Goal: Task Accomplishment & Management: Manage account settings

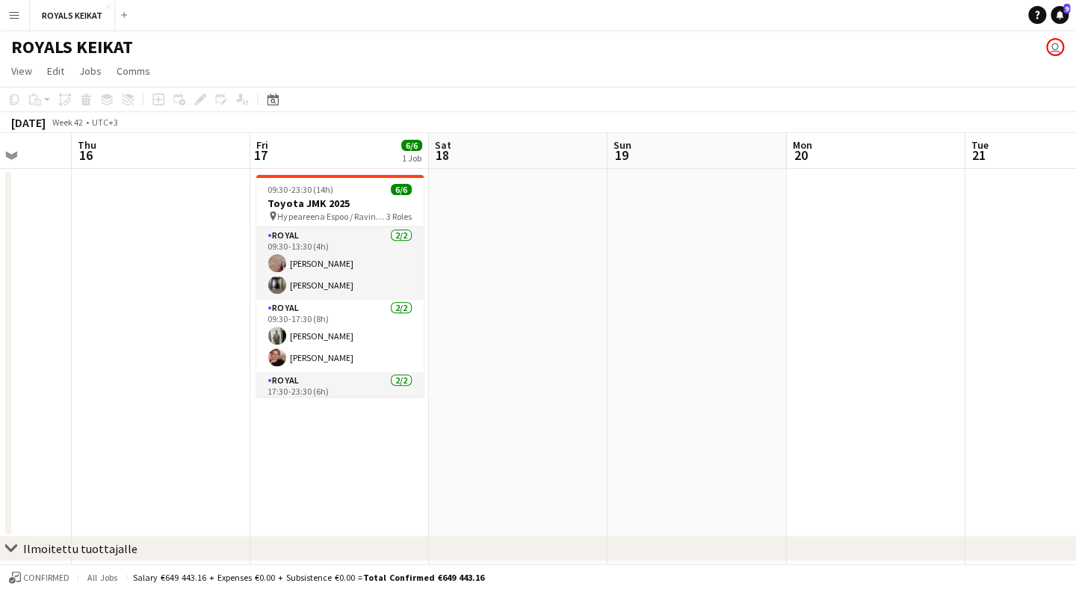
scroll to position [0, 464]
click at [93, 20] on button "ROYALS KEIKAT Close" at bounding box center [73, 15] width 85 height 29
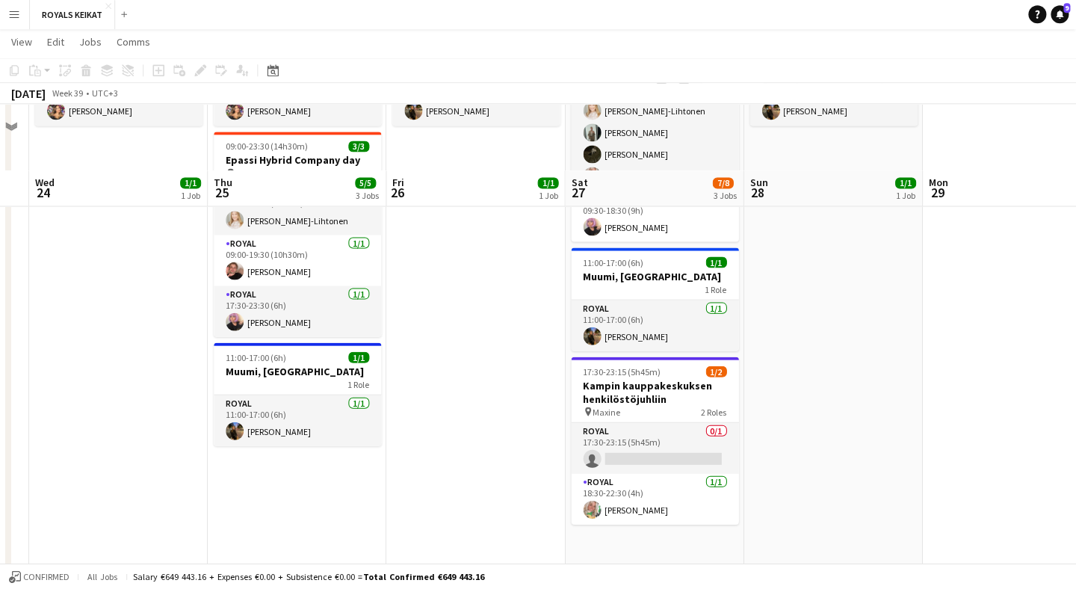
scroll to position [285, 0]
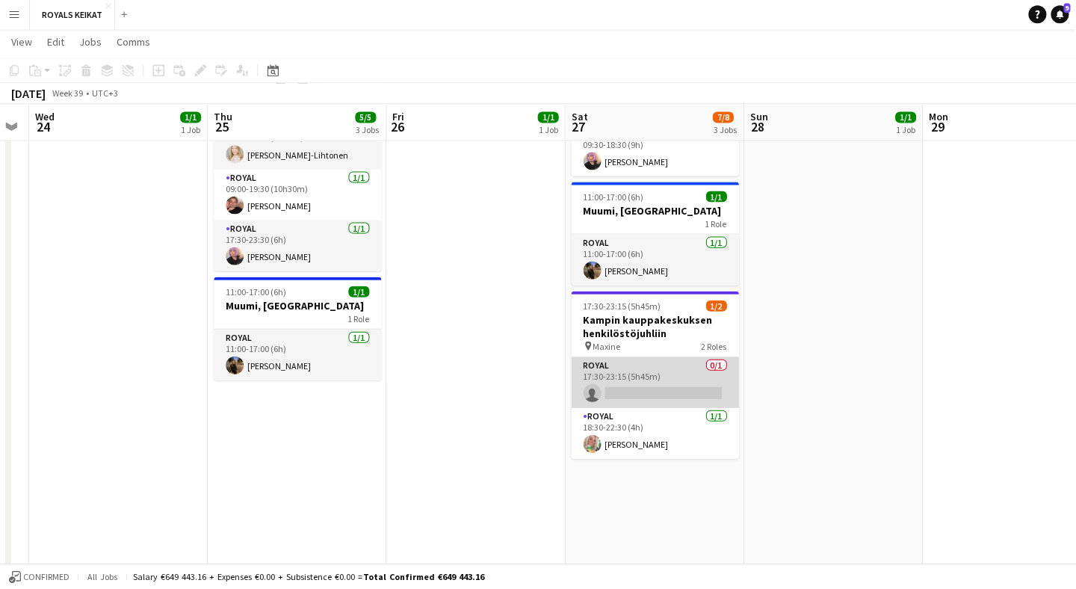
click at [686, 389] on app-card-role "Royal 0/1 17:30-23:15 (5h45m) single-neutral-actions" at bounding box center [655, 382] width 167 height 51
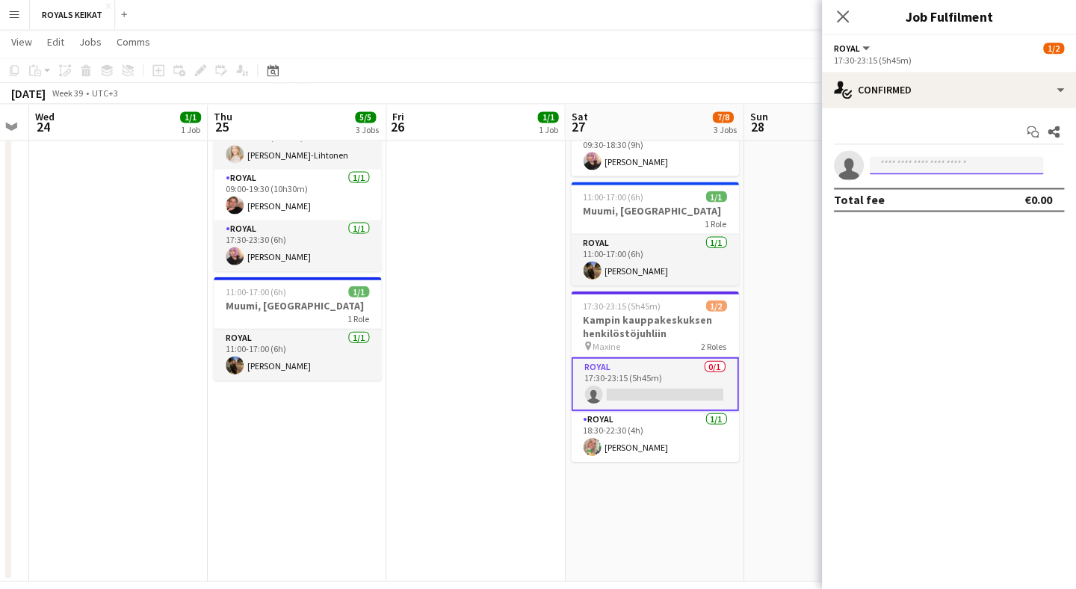
click at [918, 166] on input at bounding box center [956, 166] width 173 height 18
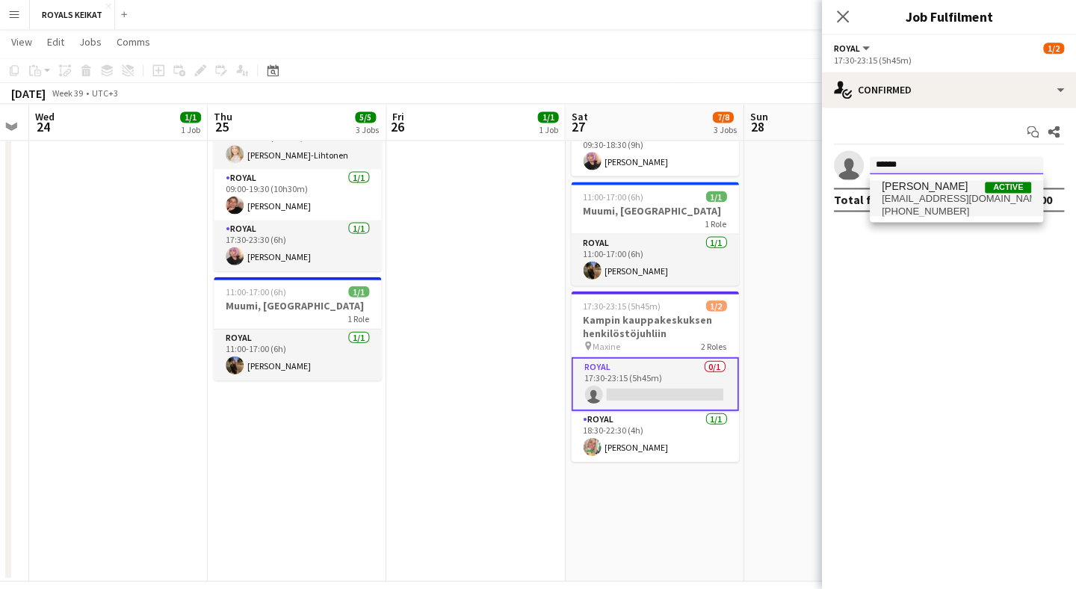
type input "******"
click at [922, 195] on span "[EMAIL_ADDRESS][DOMAIN_NAME]" at bounding box center [956, 200] width 149 height 12
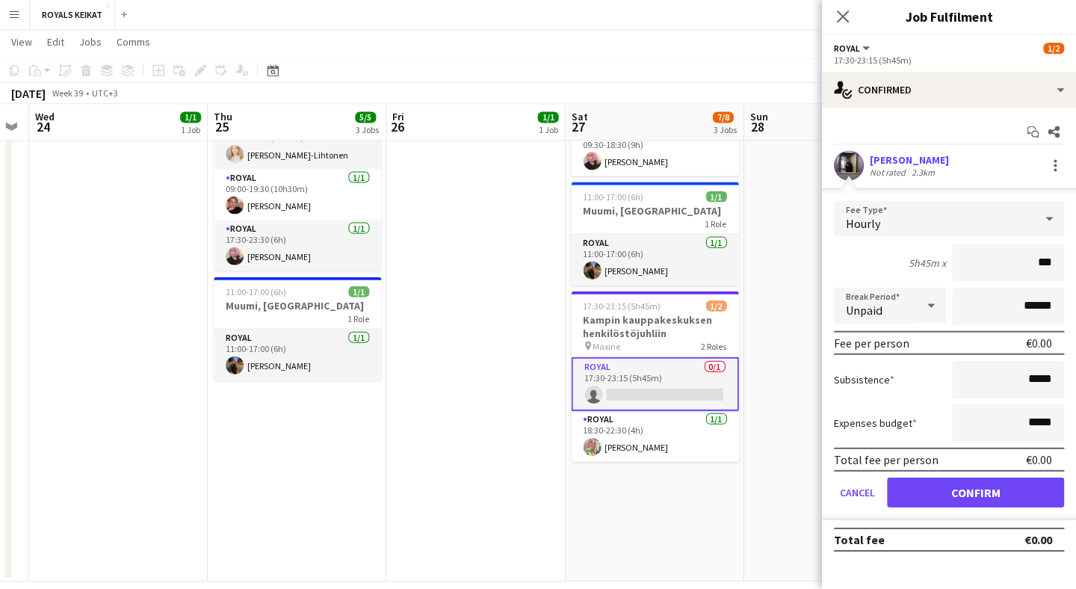
type input "**"
type input "***"
click at [967, 487] on button "Confirm" at bounding box center [975, 493] width 177 height 30
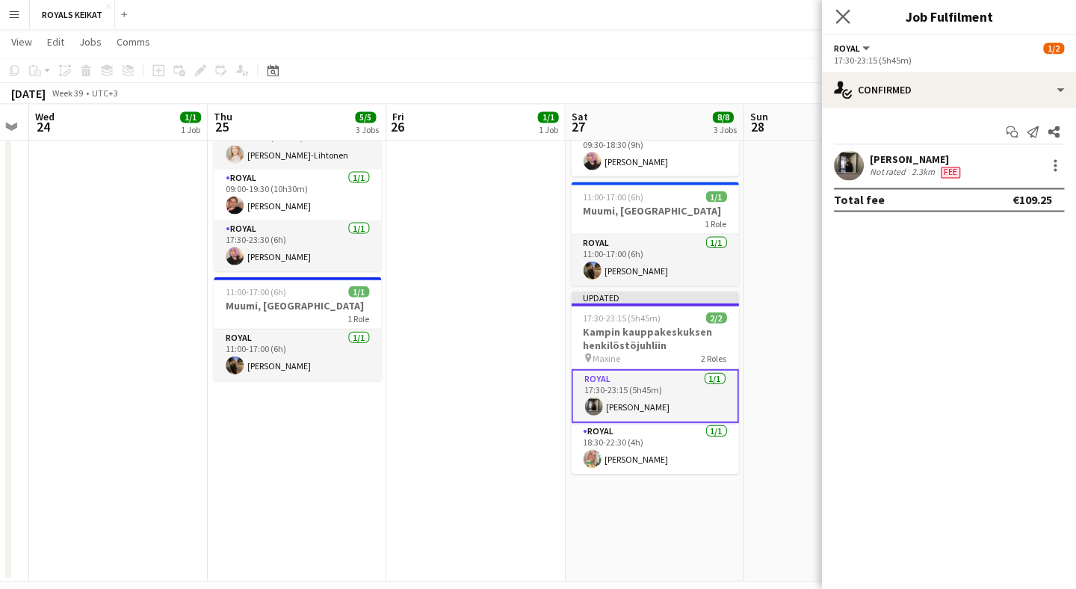
click at [848, 13] on icon "Close pop-in" at bounding box center [843, 17] width 14 height 14
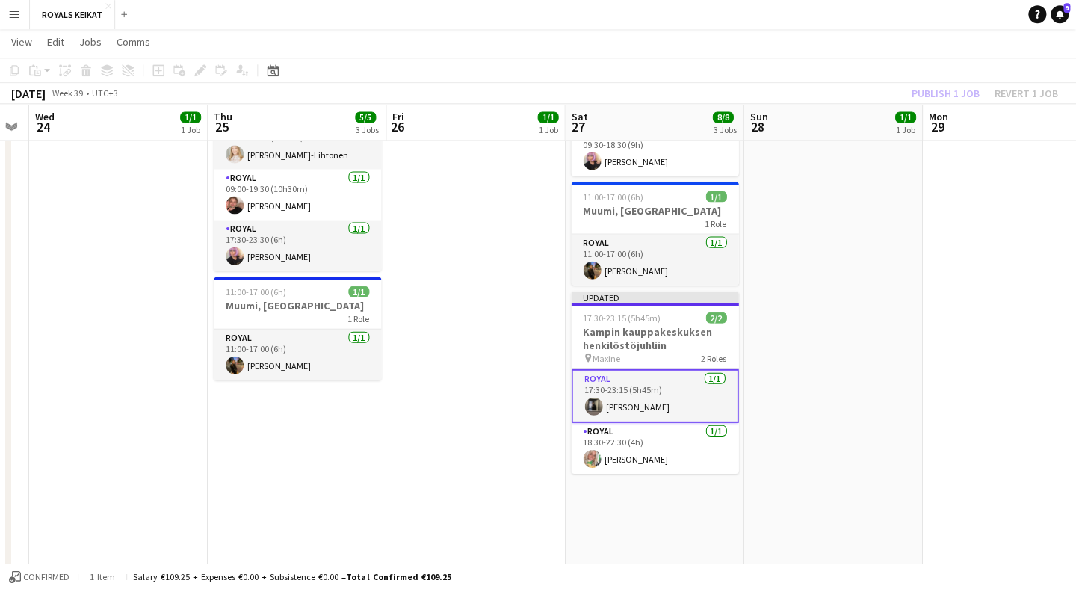
click at [955, 90] on div "Publish 1 job Revert 1 job" at bounding box center [985, 93] width 182 height 19
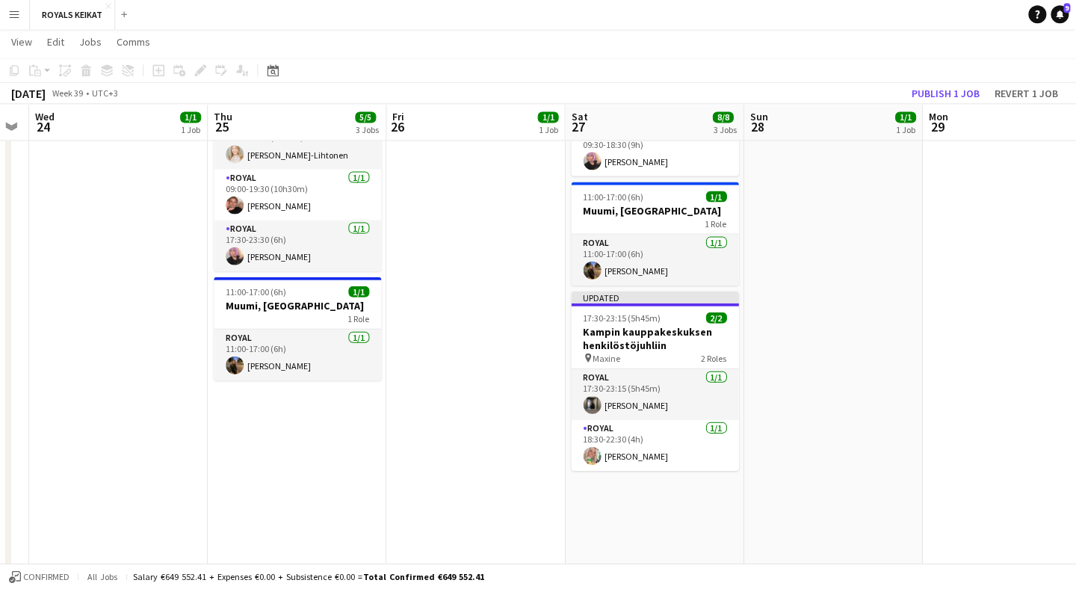
click at [963, 95] on button "Publish 1 job" at bounding box center [946, 93] width 80 height 19
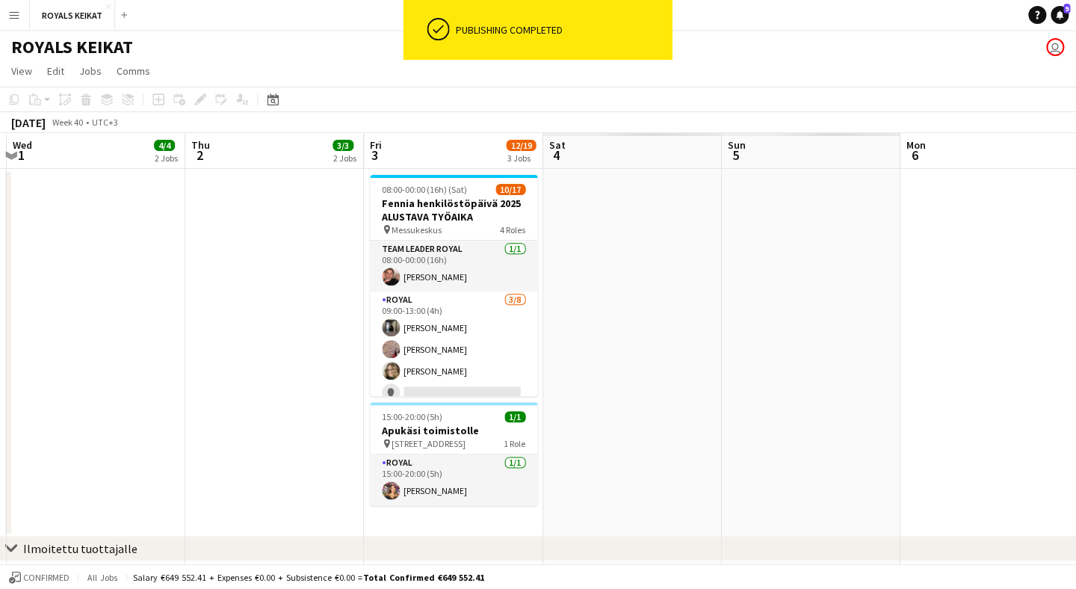
scroll to position [0, 546]
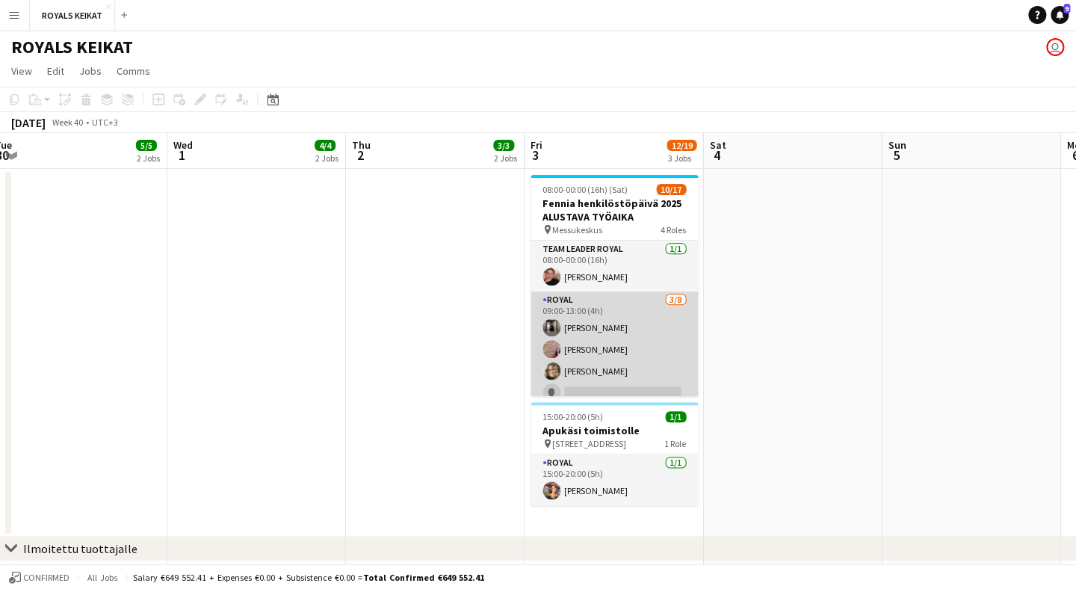
click at [644, 326] on app-card-role "Royal [DATE] 09:00-13:00 (4h) [PERSON_NAME] [PERSON_NAME] Pauliina [PERSON_NAME…" at bounding box center [614, 393] width 167 height 203
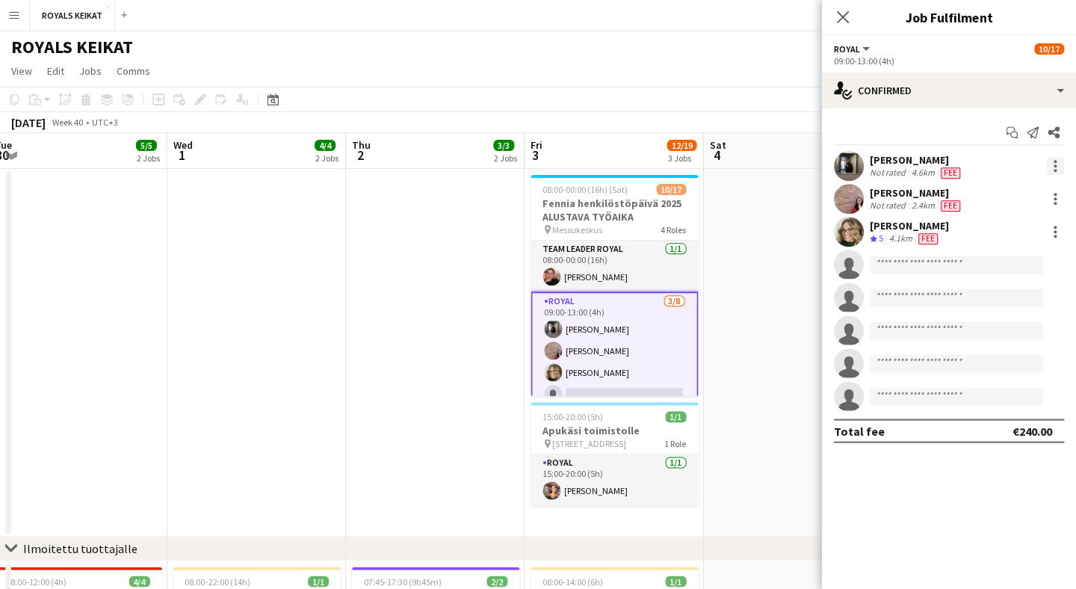
click at [1047, 158] on div at bounding box center [1055, 166] width 18 height 18
click at [1027, 333] on span "Remove" at bounding box center [1006, 336] width 93 height 13
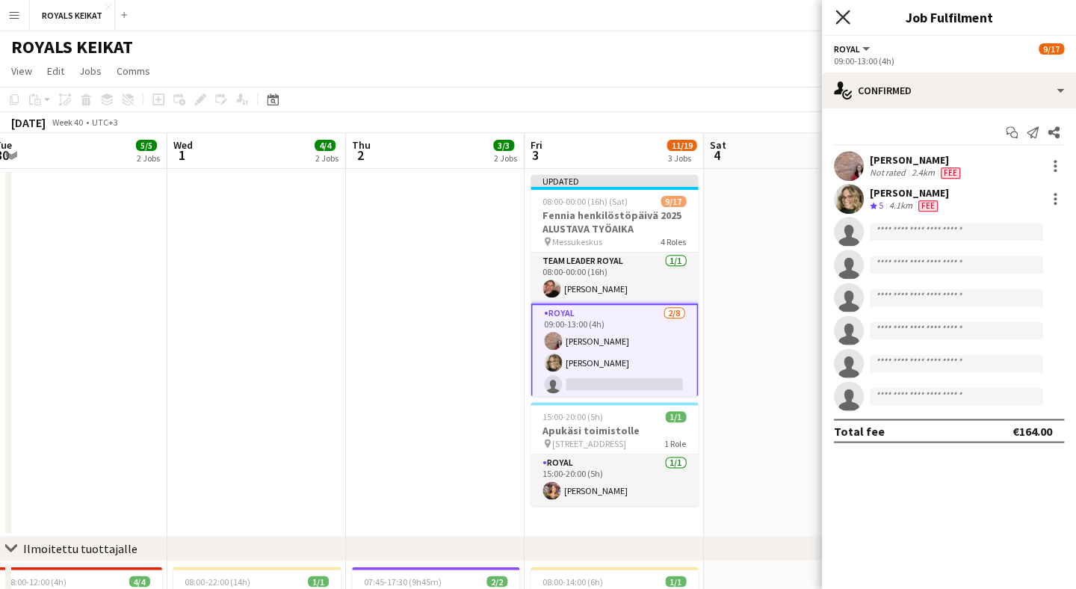
click at [844, 19] on icon at bounding box center [843, 17] width 14 height 14
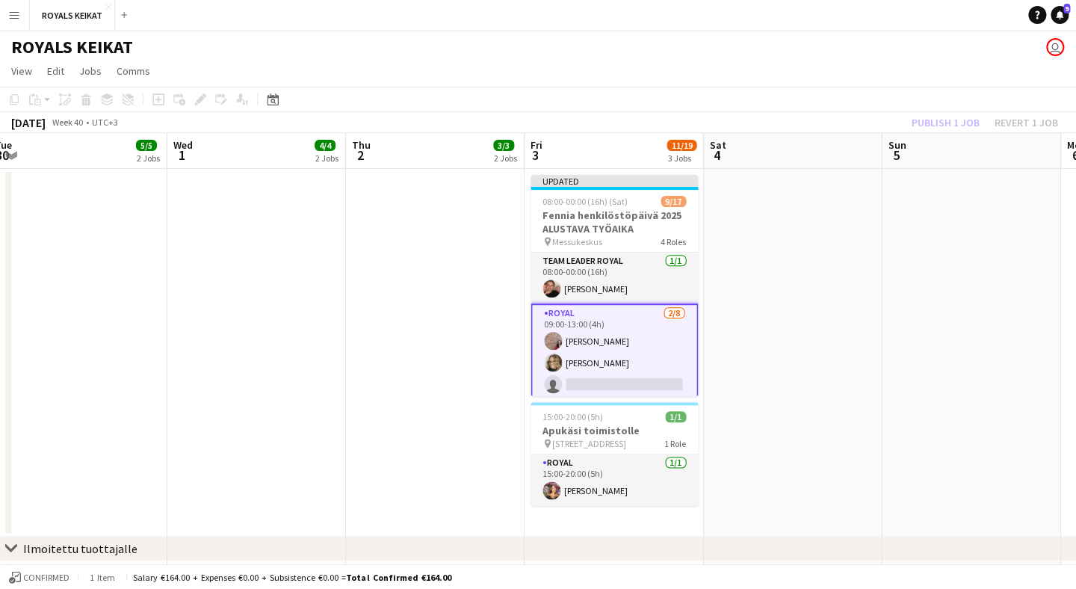
click at [955, 121] on div "Publish 1 job Revert 1 job" at bounding box center [985, 122] width 182 height 19
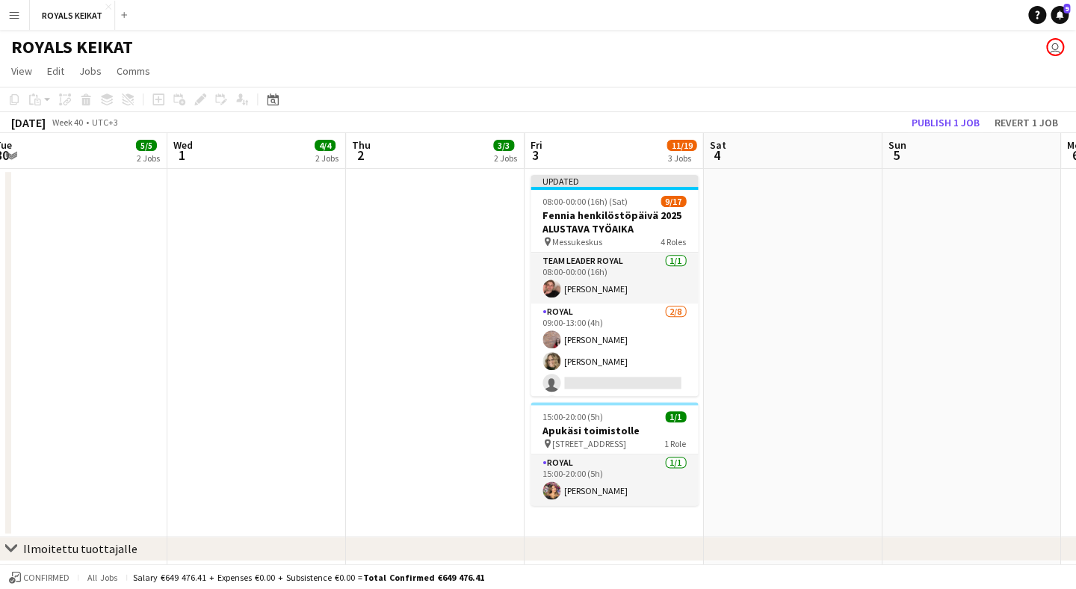
click at [955, 121] on button "Publish 1 job" at bounding box center [946, 122] width 80 height 19
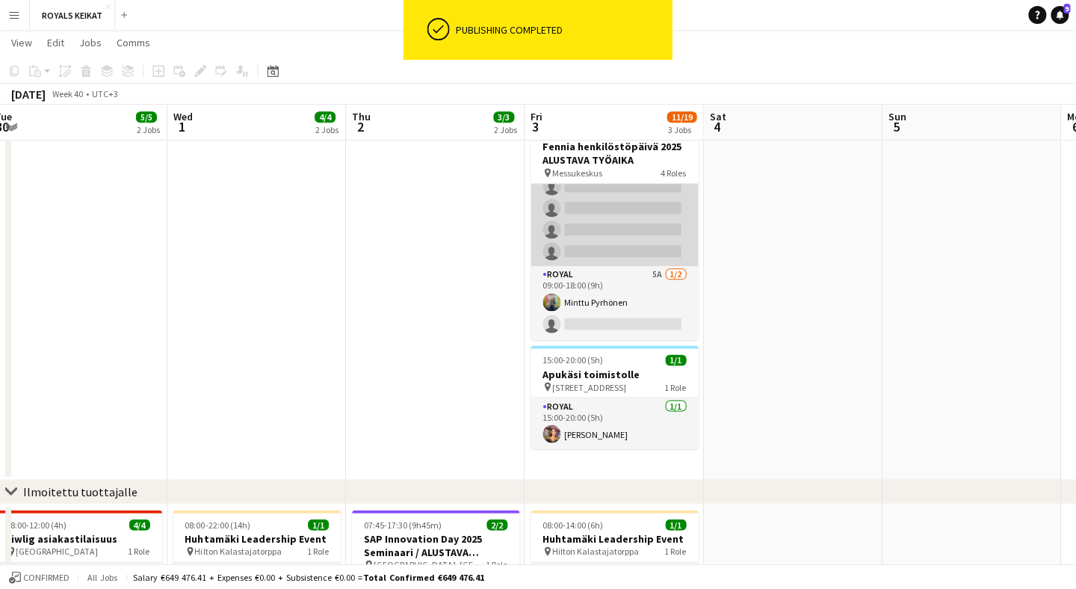
scroll to position [237, 0]
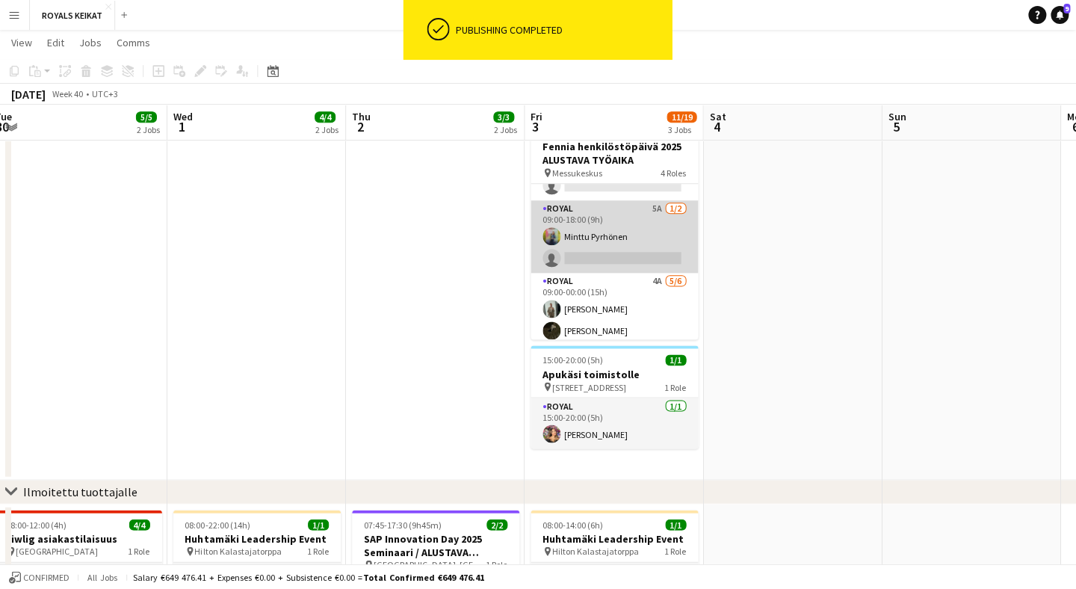
click at [650, 225] on app-card-role "Royal 5A [DATE] 09:00-18:00 (9h) Minttu Pyrhönen single-neutral-actions" at bounding box center [614, 236] width 167 height 73
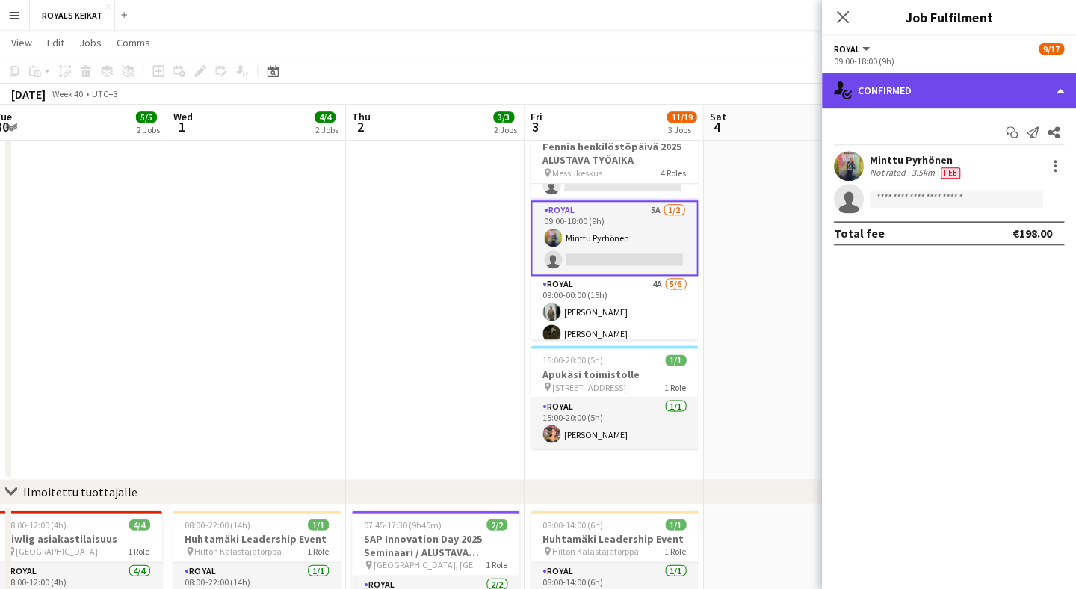
click at [975, 94] on div "single-neutral-actions-check-2 Confirmed" at bounding box center [949, 91] width 254 height 36
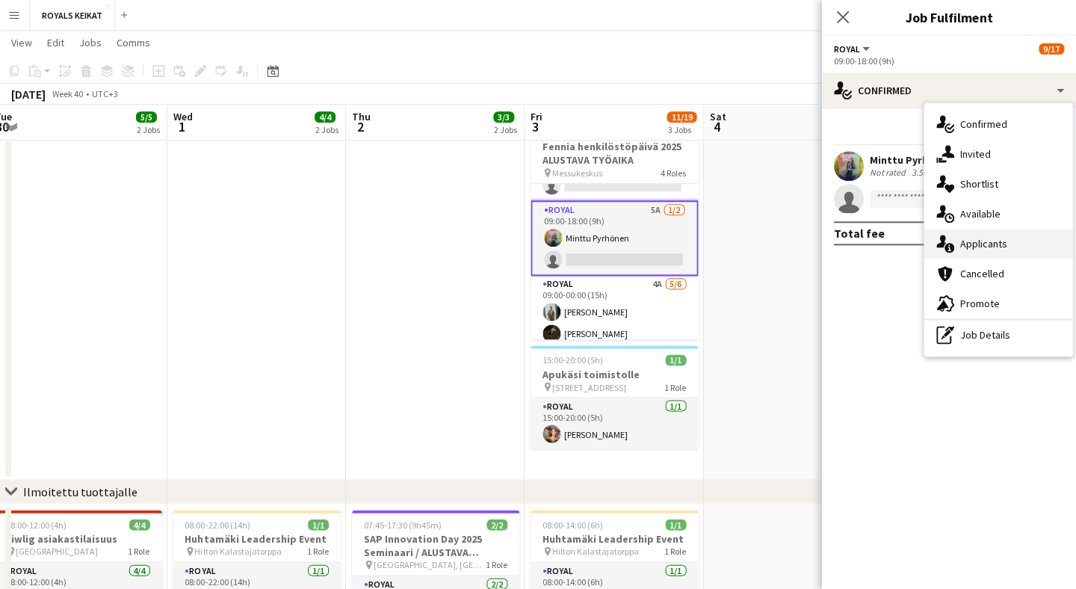
click at [1026, 248] on div "single-neutral-actions-information Applicants" at bounding box center [999, 244] width 148 height 30
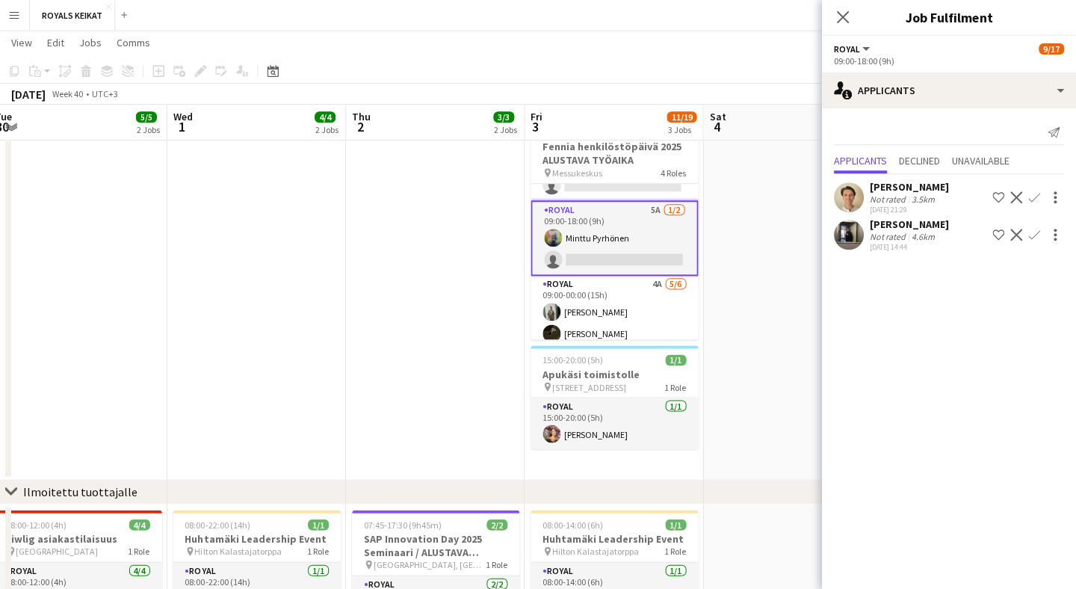
click at [673, 258] on app-card-role "Royal 5A [DATE] 09:00-18:00 (9h) Minttu Pyrhönen single-neutral-actions" at bounding box center [614, 237] width 167 height 75
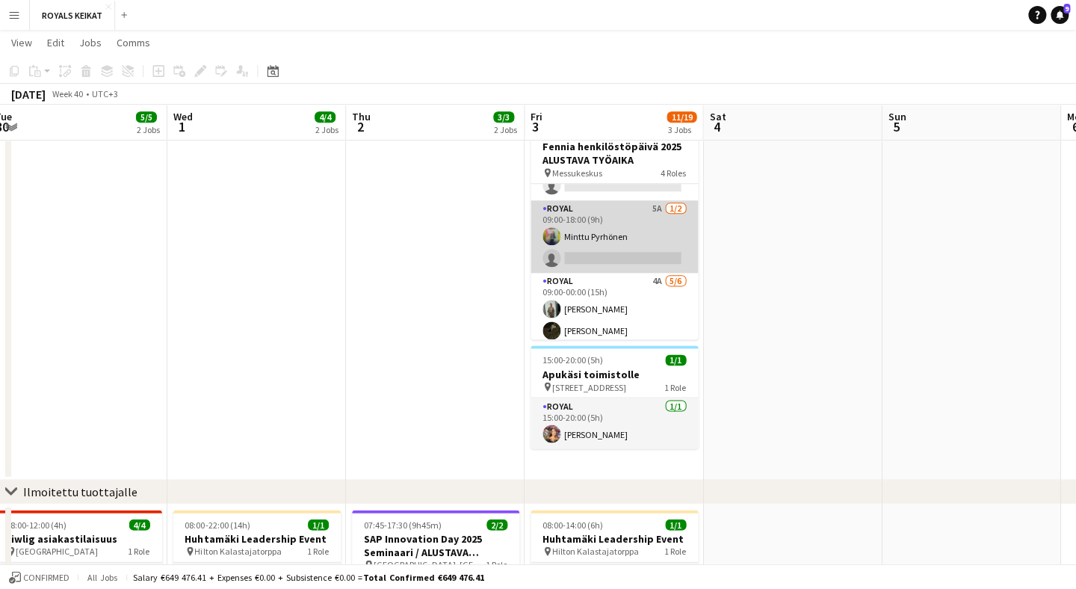
click at [666, 258] on app-card-role "Royal 5A [DATE] 09:00-18:00 (9h) Minttu Pyrhönen single-neutral-actions" at bounding box center [614, 236] width 167 height 73
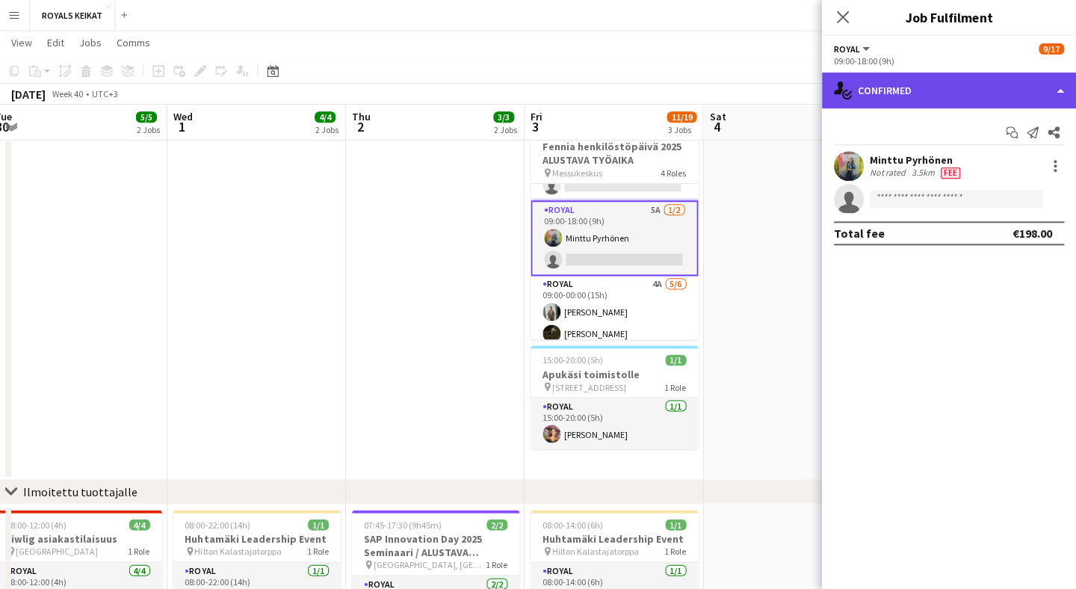
click at [1035, 95] on div "single-neutral-actions-check-2 Confirmed" at bounding box center [949, 91] width 254 height 36
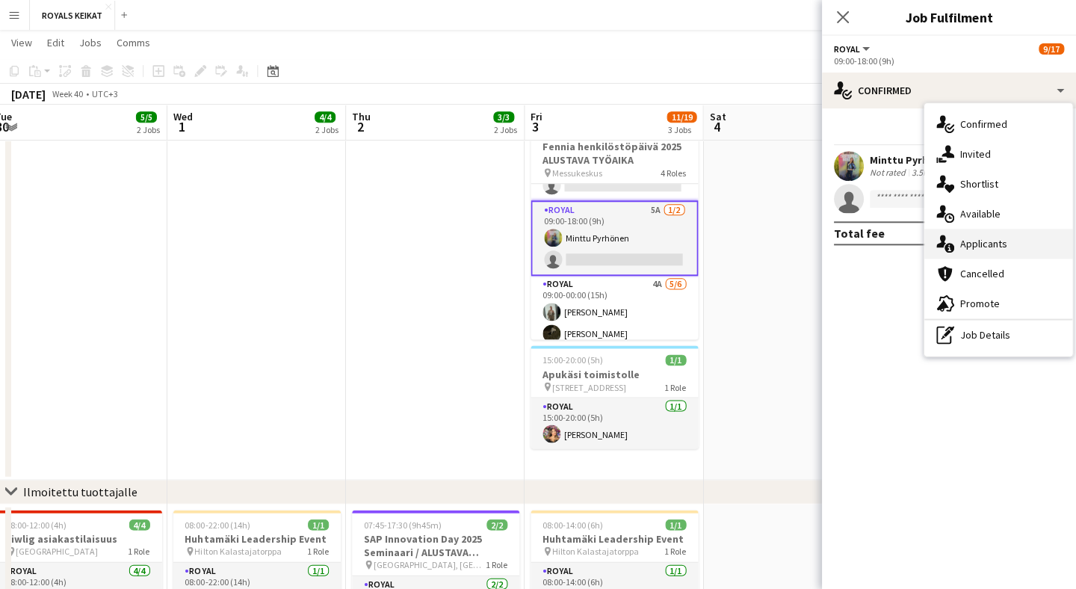
click at [1041, 250] on div "single-neutral-actions-information Applicants" at bounding box center [999, 244] width 148 height 30
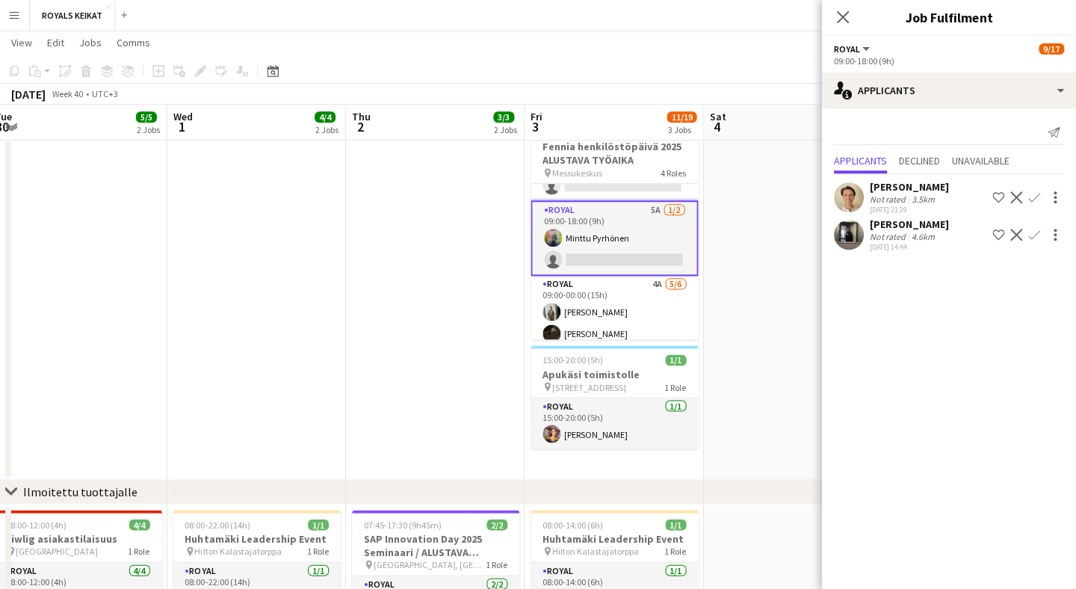
click at [1033, 232] on app-icon "Confirm" at bounding box center [1035, 235] width 12 height 12
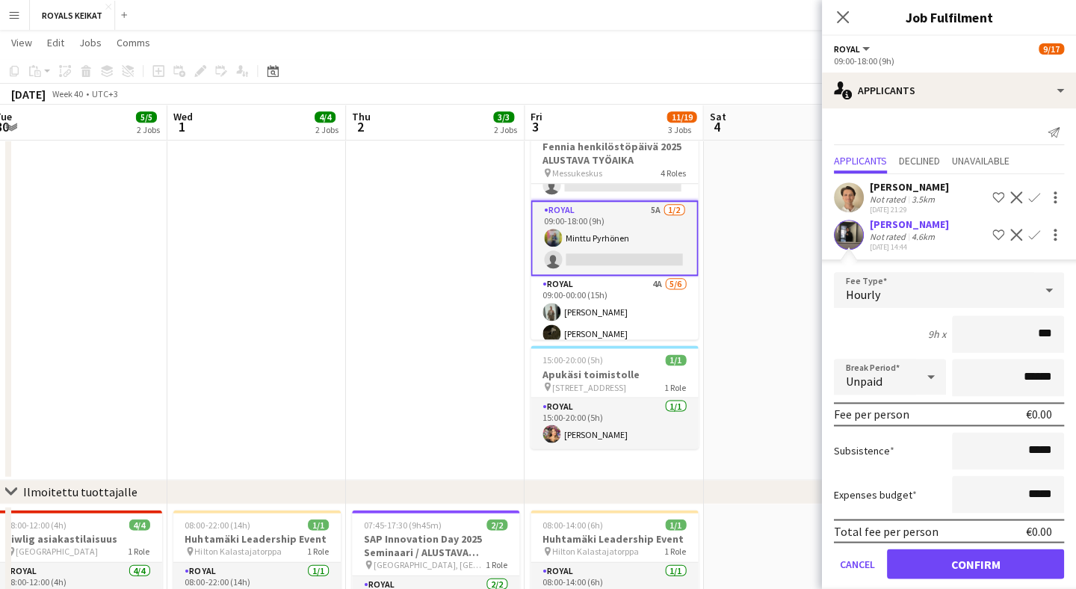
type input "**"
type input "***"
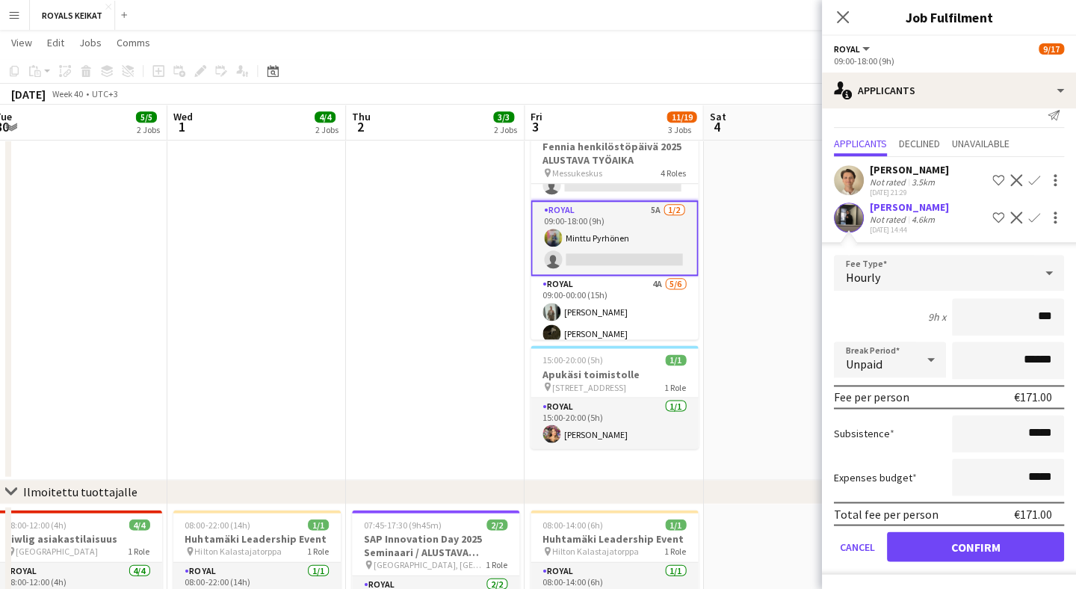
scroll to position [17, 0]
click at [981, 543] on button "Confirm" at bounding box center [975, 546] width 177 height 30
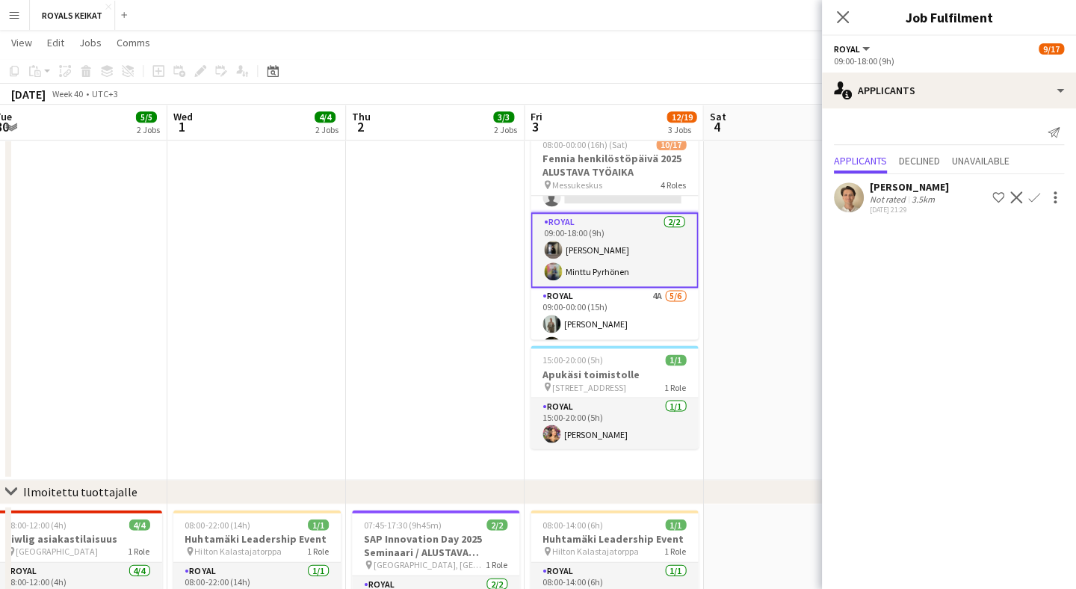
scroll to position [0, 0]
click at [840, 15] on icon at bounding box center [843, 17] width 14 height 14
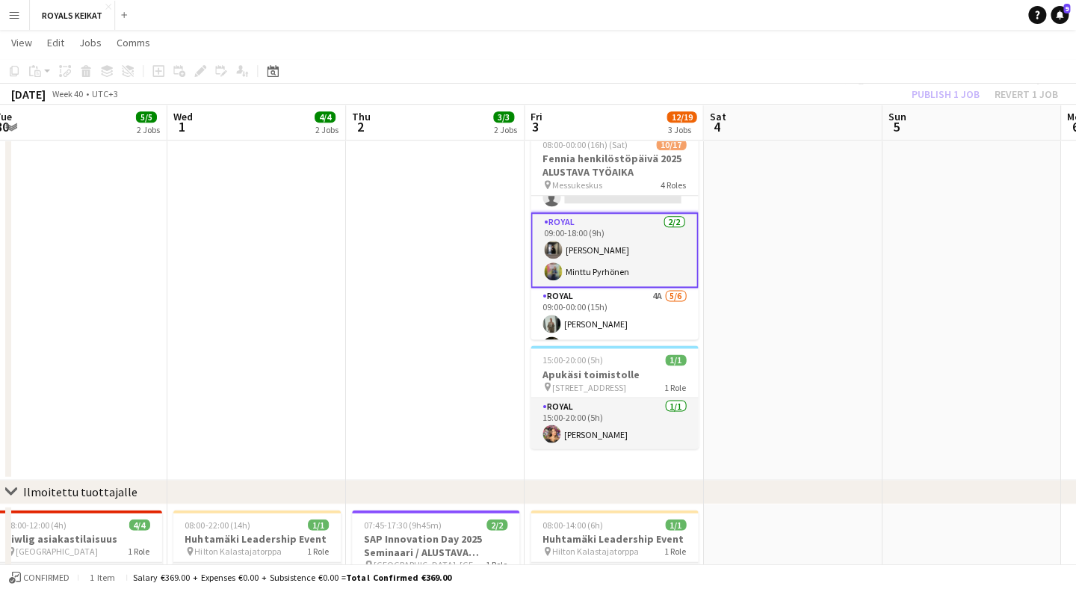
click at [952, 94] on div "Publish 1 job Revert 1 job" at bounding box center [985, 93] width 182 height 19
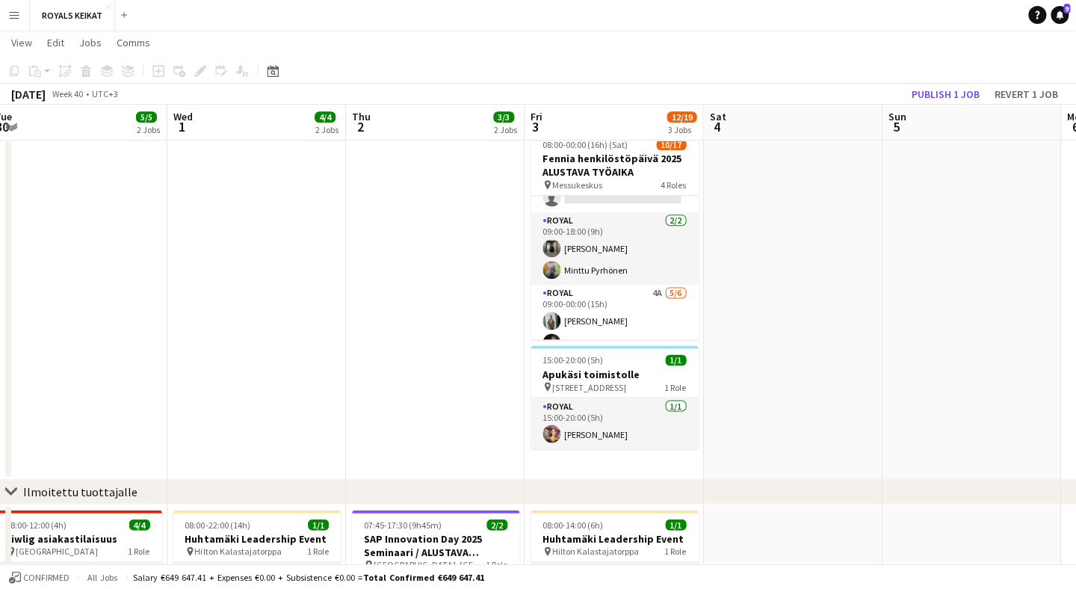
click at [955, 94] on button "Publish 1 job" at bounding box center [946, 93] width 80 height 19
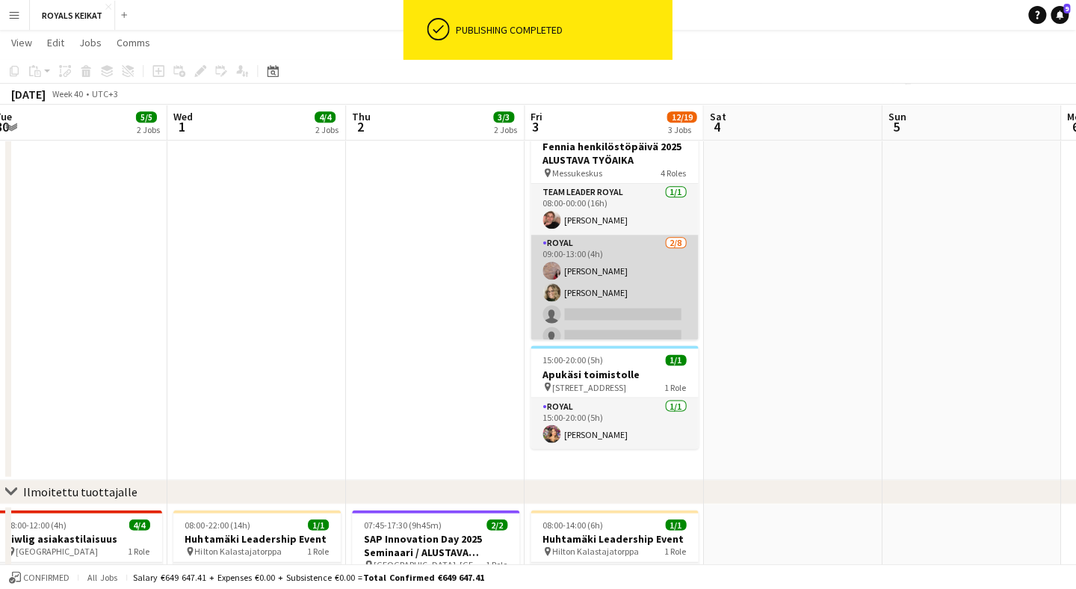
scroll to position [48, 0]
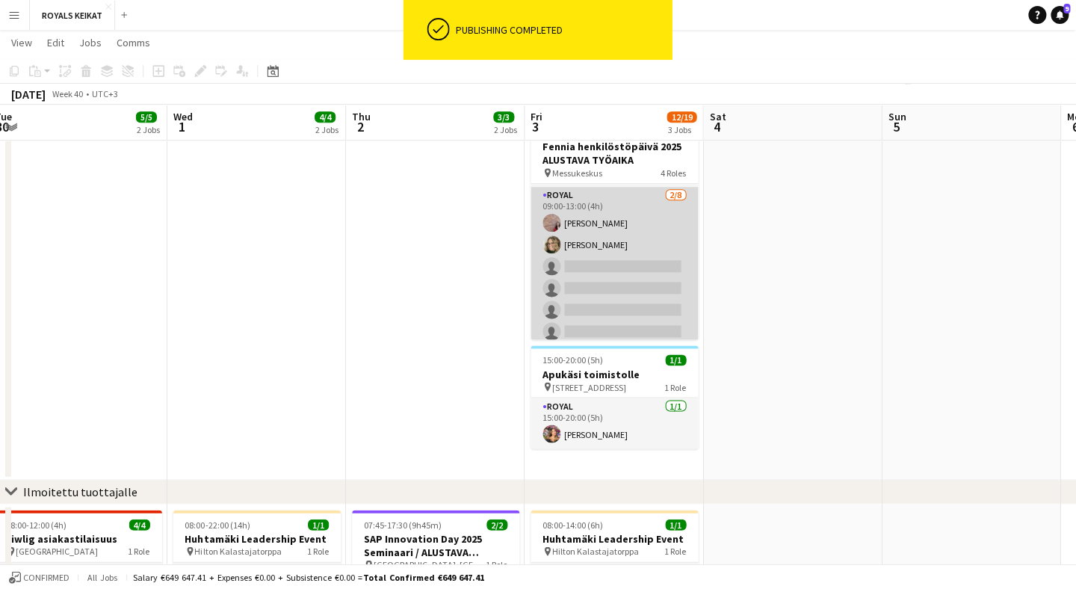
click at [632, 262] on app-card-role "Royal [DATE] 09:00-13:00 (4h) [PERSON_NAME] [PERSON_NAME] single-neutral-action…" at bounding box center [614, 288] width 167 height 203
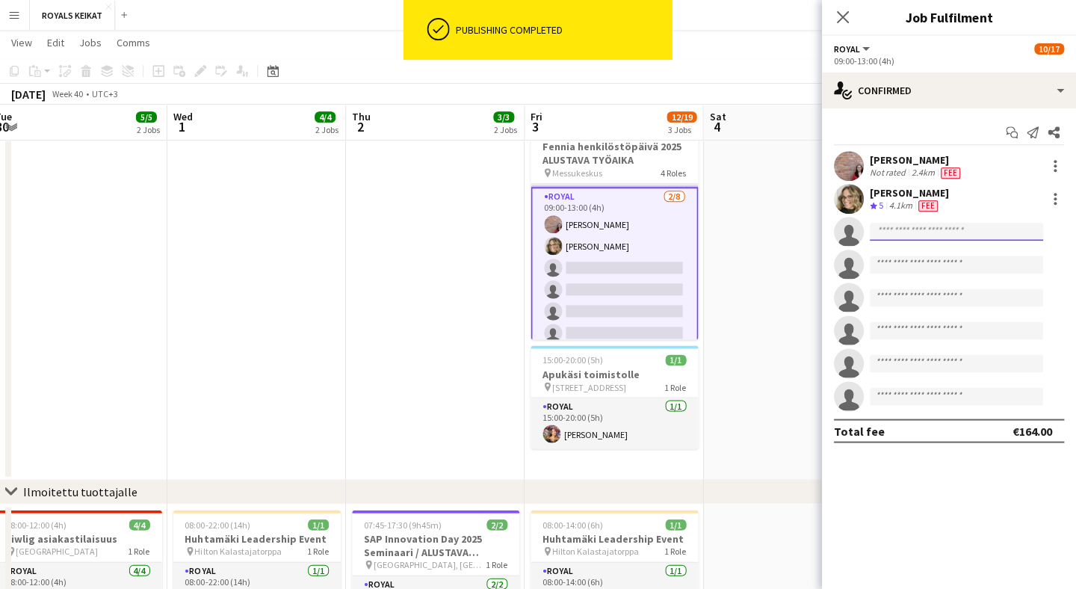
click at [915, 233] on input at bounding box center [956, 232] width 173 height 18
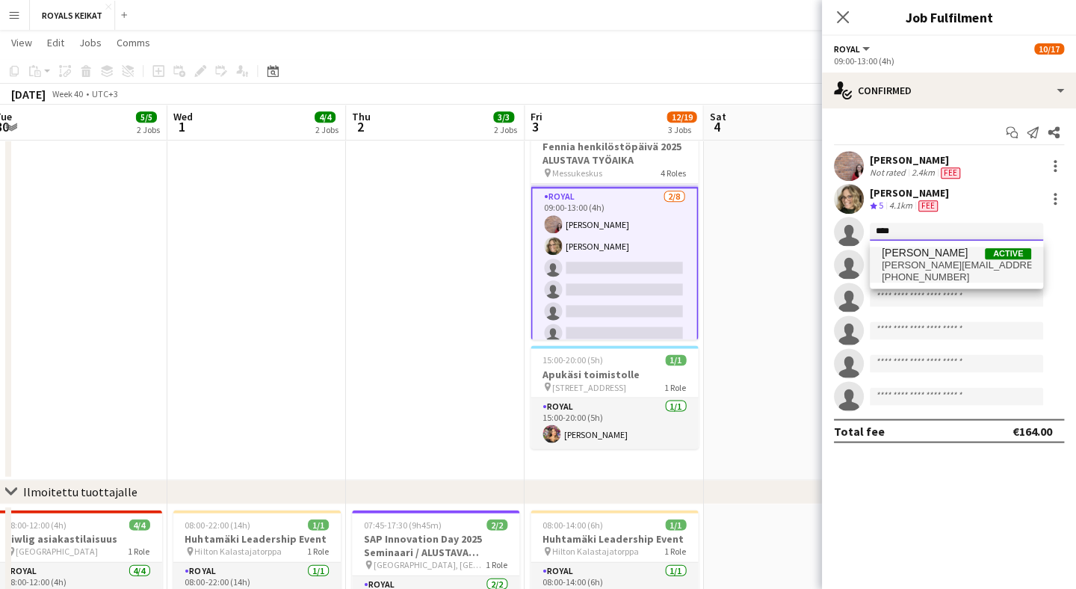
type input "****"
click at [925, 268] on span "[PERSON_NAME][EMAIL_ADDRESS][DOMAIN_NAME]" at bounding box center [956, 265] width 149 height 12
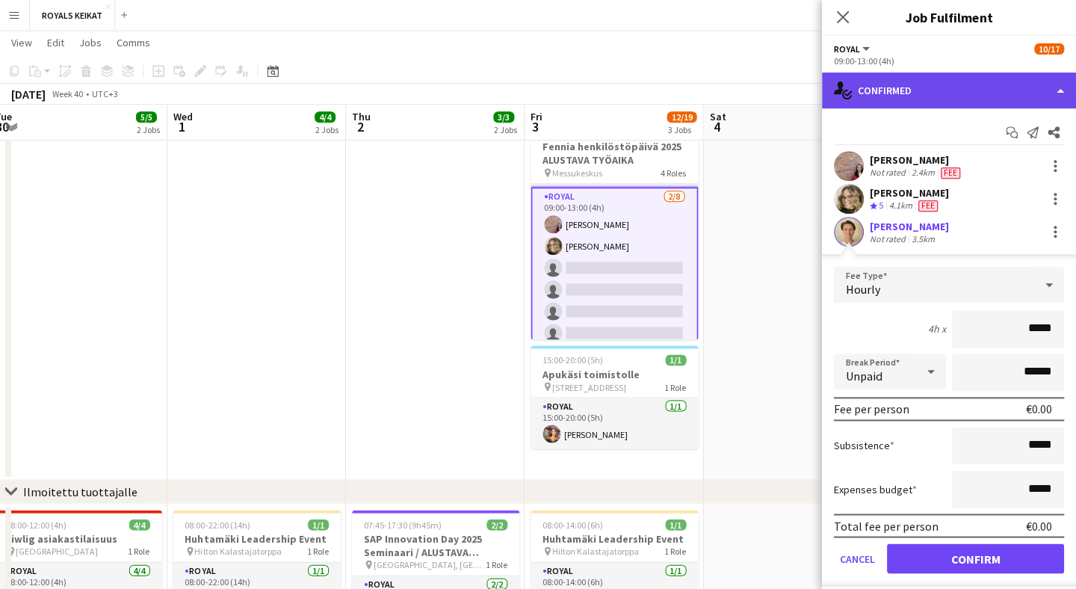
click at [1037, 96] on div "single-neutral-actions-check-2 Confirmed" at bounding box center [949, 91] width 254 height 36
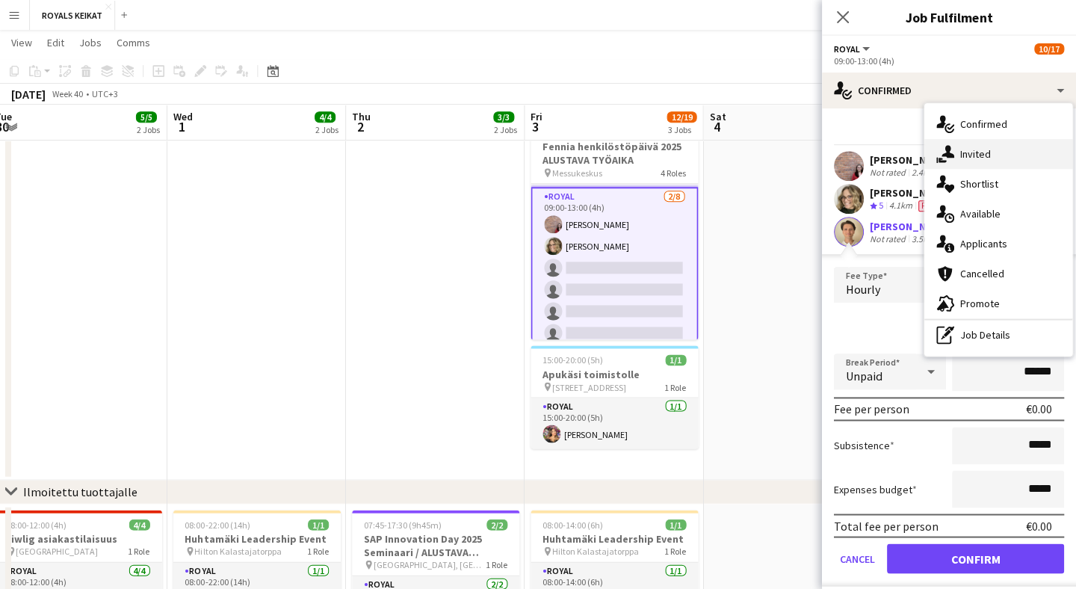
click at [1009, 152] on div "single-neutral-actions-share-1 Invited" at bounding box center [999, 154] width 148 height 30
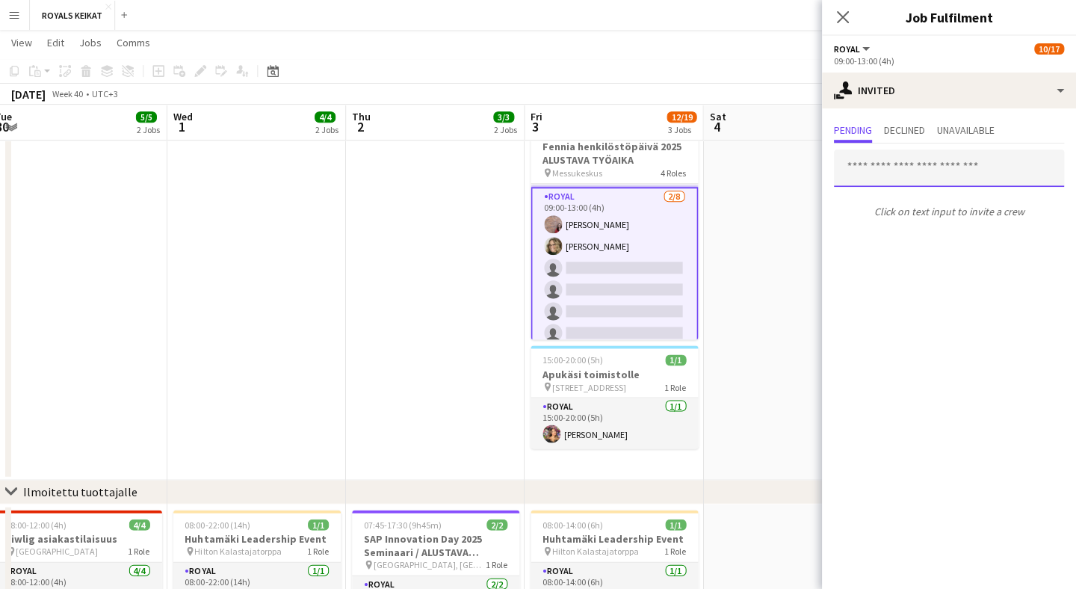
click at [901, 170] on input "text" at bounding box center [949, 167] width 230 height 37
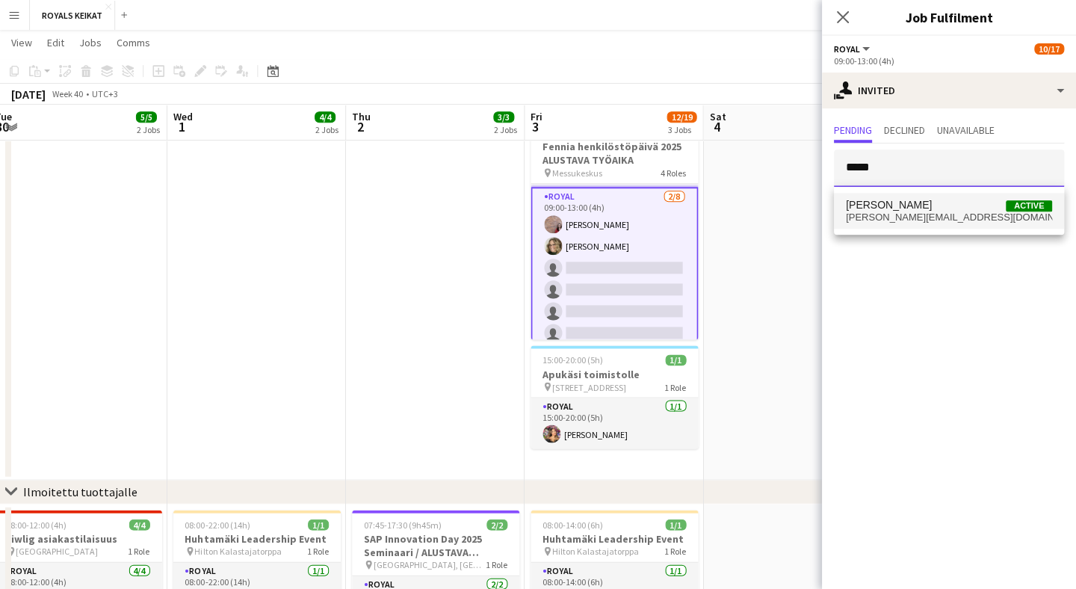
type input "*****"
click at [888, 206] on span "[PERSON_NAME]" at bounding box center [889, 205] width 86 height 13
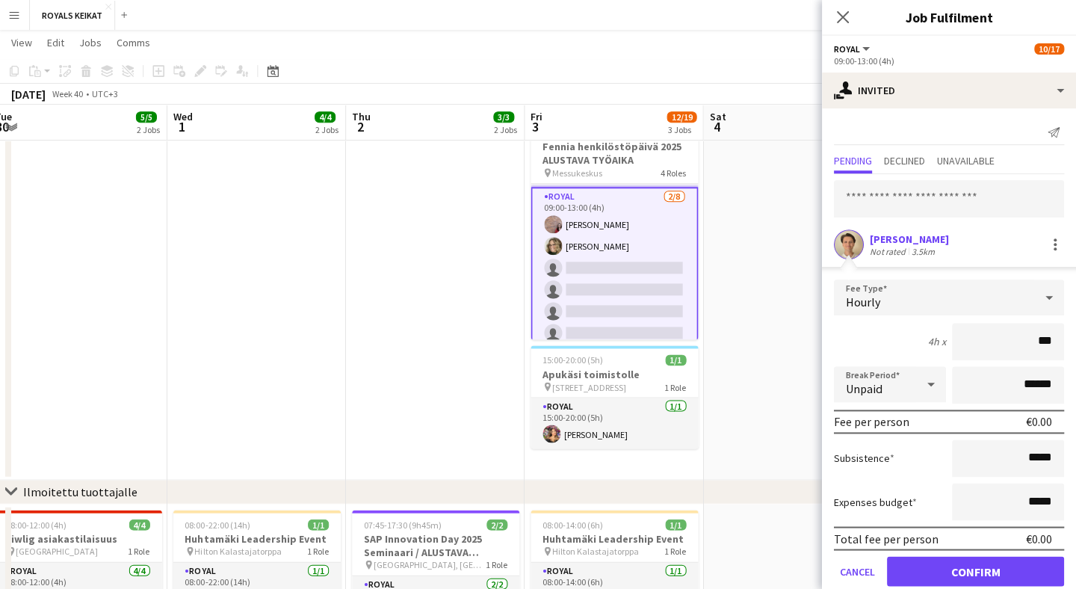
type input "**"
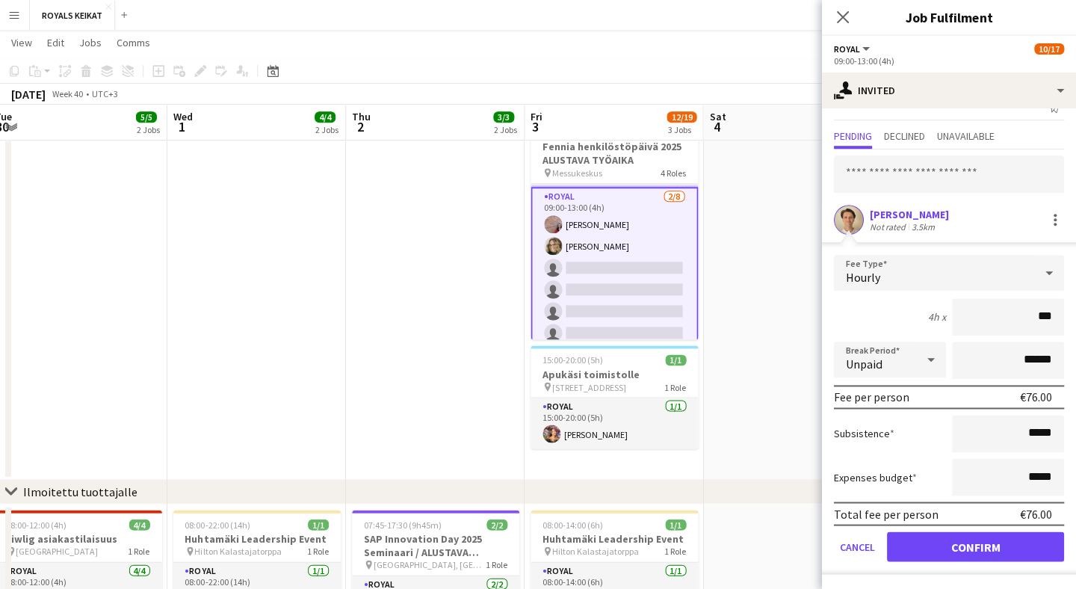
scroll to position [25, 0]
type input "***"
click at [971, 546] on button "Confirm" at bounding box center [975, 546] width 177 height 30
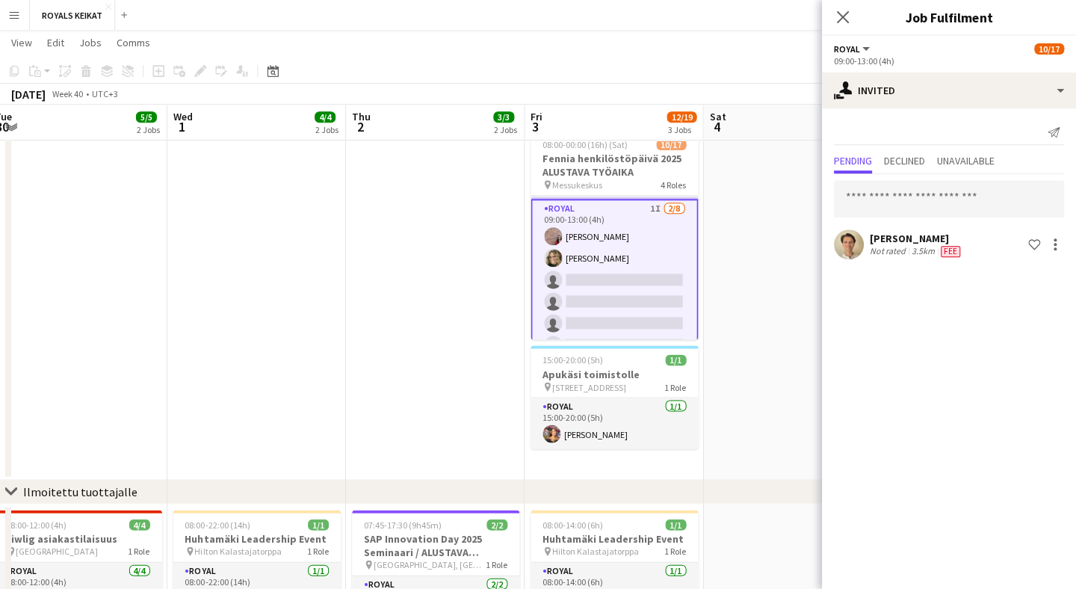
scroll to position [0, 0]
click at [842, 11] on icon "Close pop-in" at bounding box center [843, 17] width 14 height 14
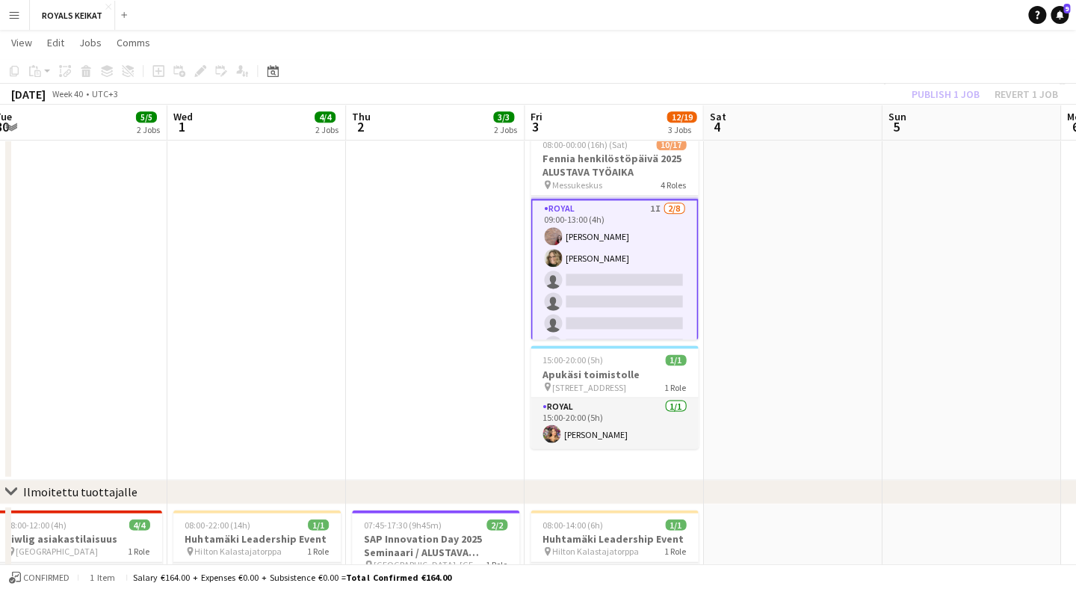
click at [944, 91] on div "Publish 1 job Revert 1 job" at bounding box center [985, 93] width 182 height 19
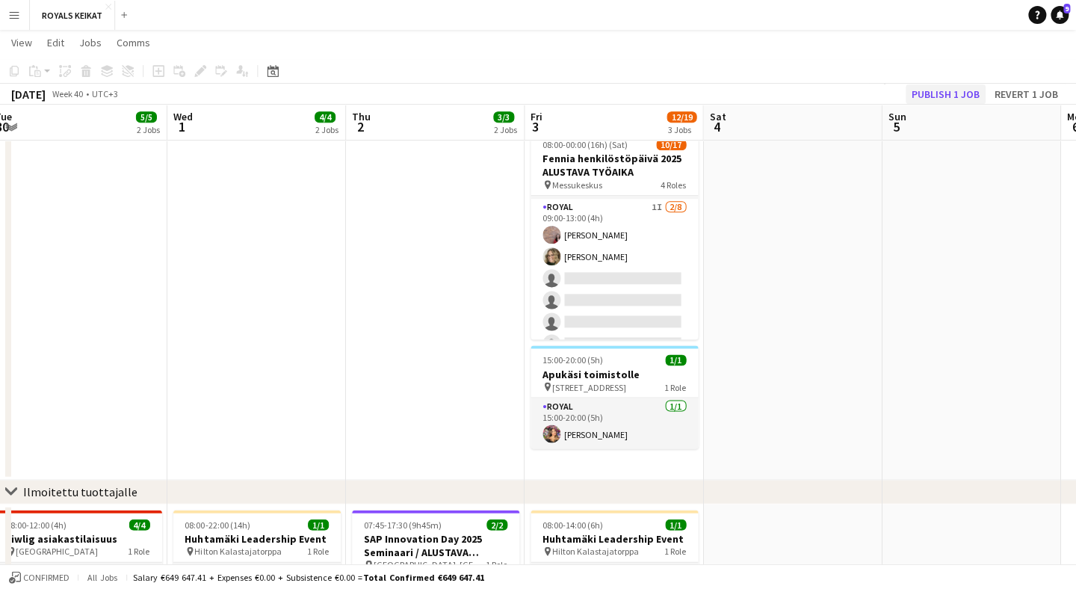
click at [949, 92] on button "Publish 1 job" at bounding box center [946, 93] width 80 height 19
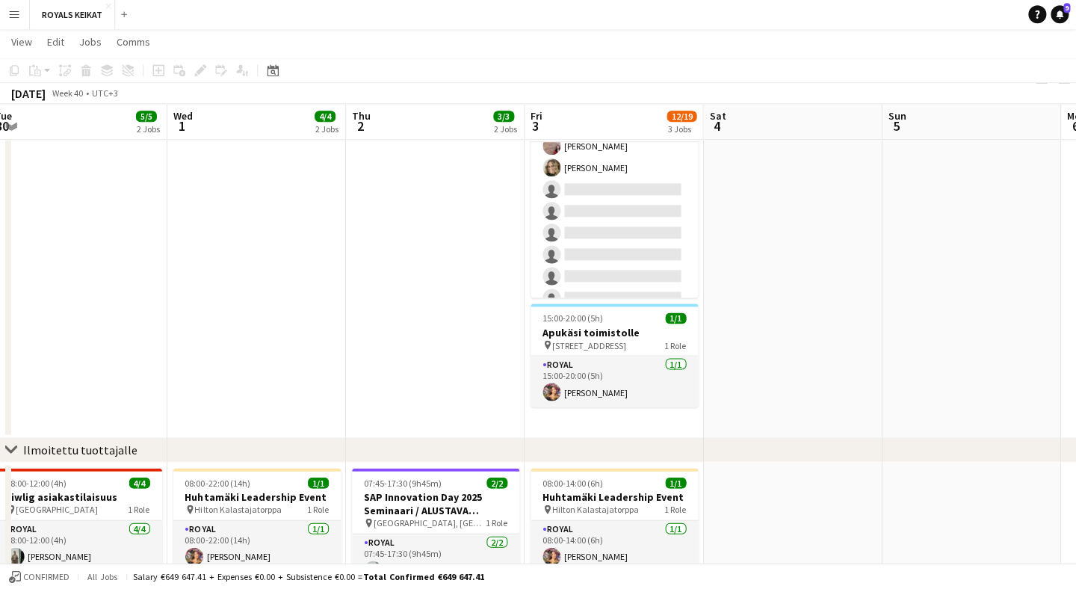
scroll to position [33, 0]
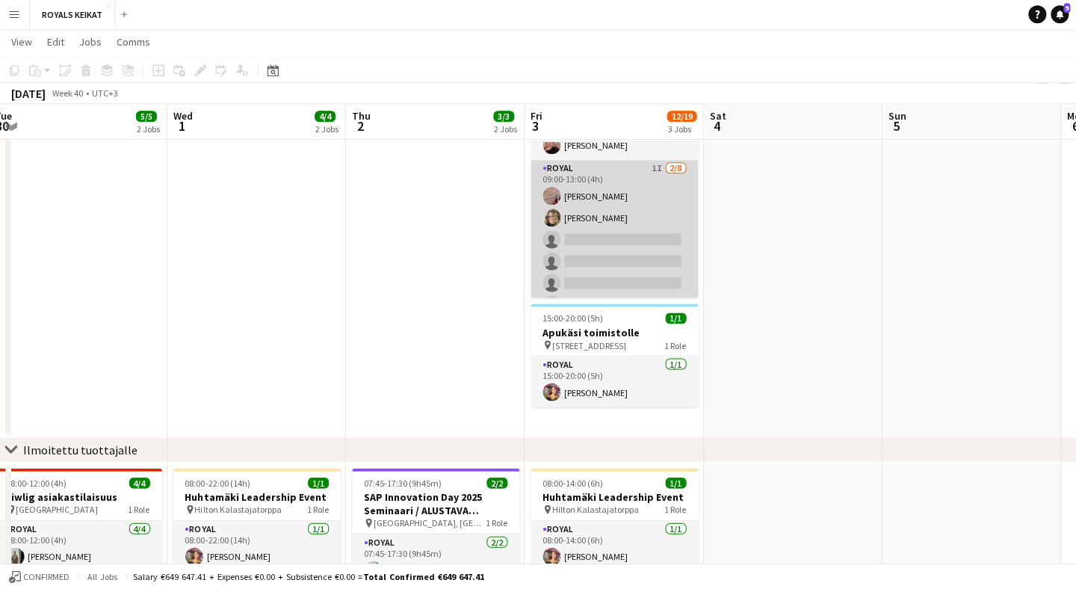
click at [648, 187] on app-card-role "Royal 1I [DATE] 09:00-13:00 (4h) [PERSON_NAME] Pauliina [PERSON_NAME] single-ne…" at bounding box center [614, 262] width 167 height 203
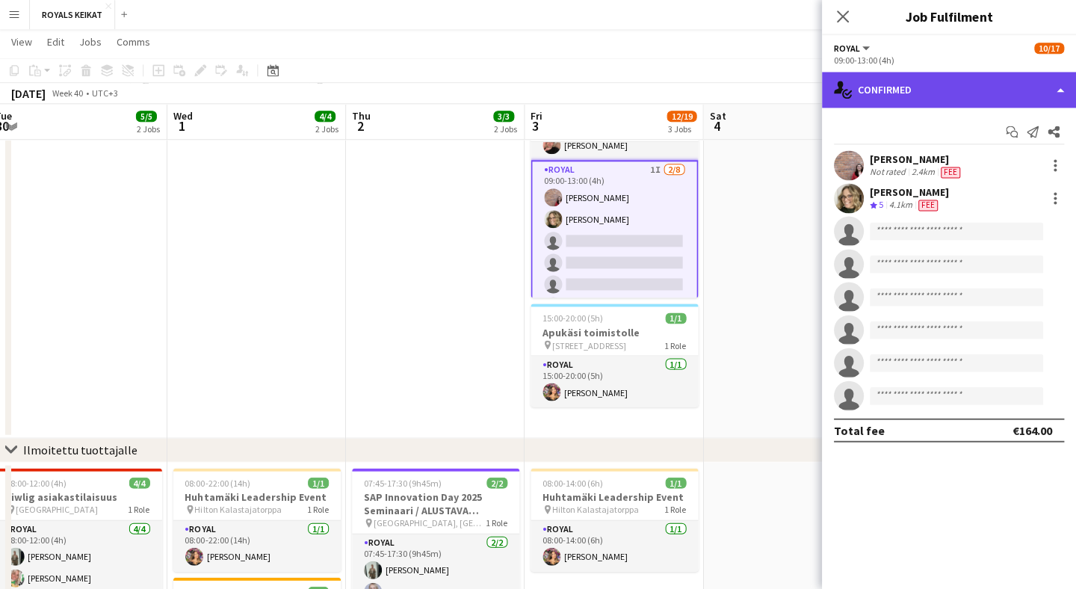
click at [898, 86] on div "single-neutral-actions-check-2 Confirmed" at bounding box center [949, 91] width 254 height 36
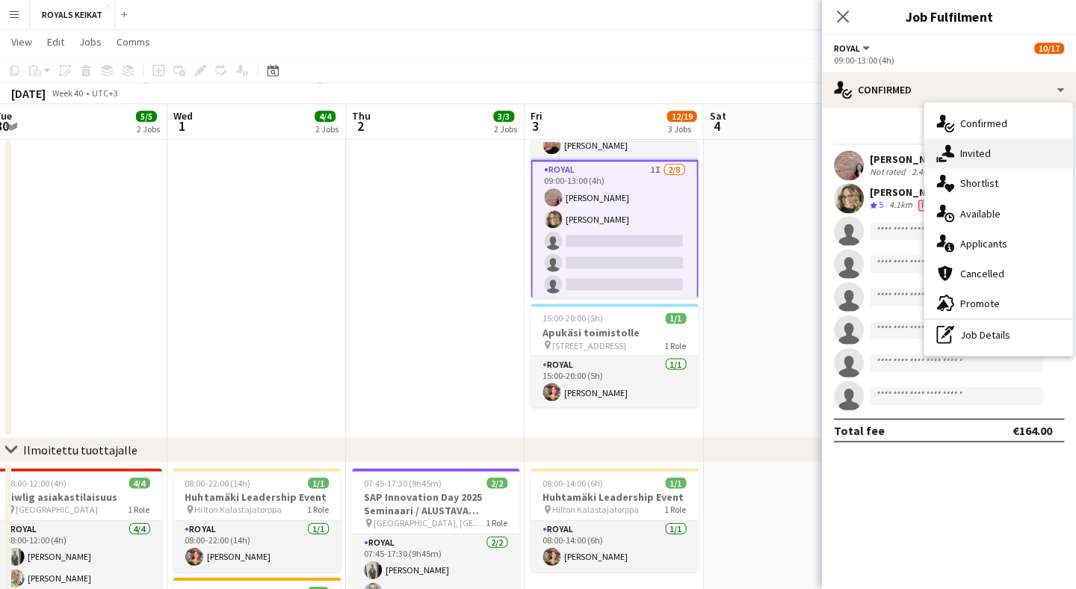
click at [952, 149] on icon "single-neutral-actions-share-1" at bounding box center [946, 154] width 18 height 18
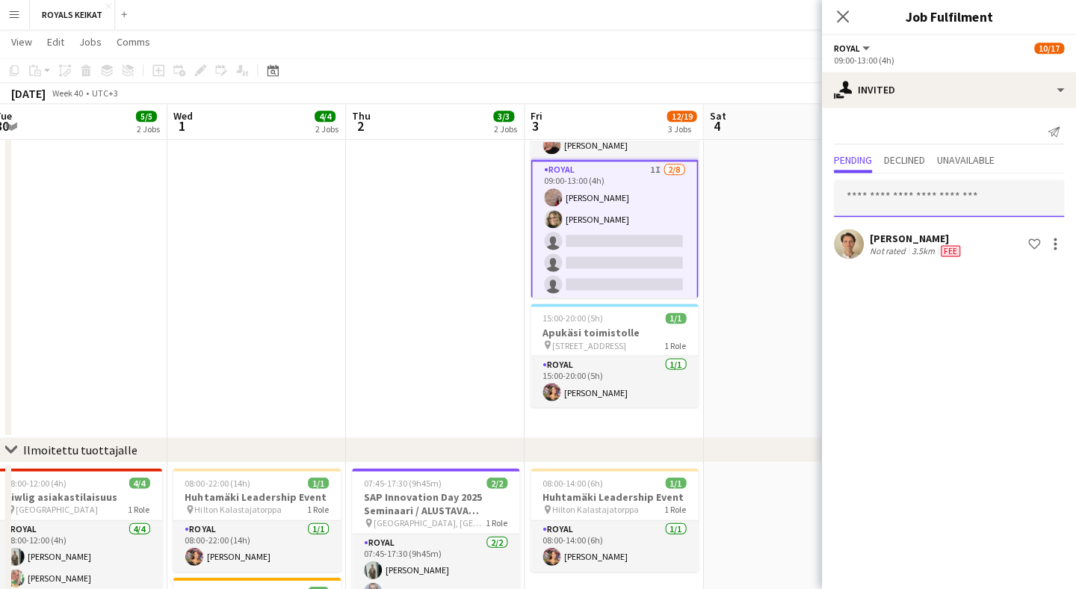
click at [919, 202] on input "text" at bounding box center [949, 198] width 230 height 37
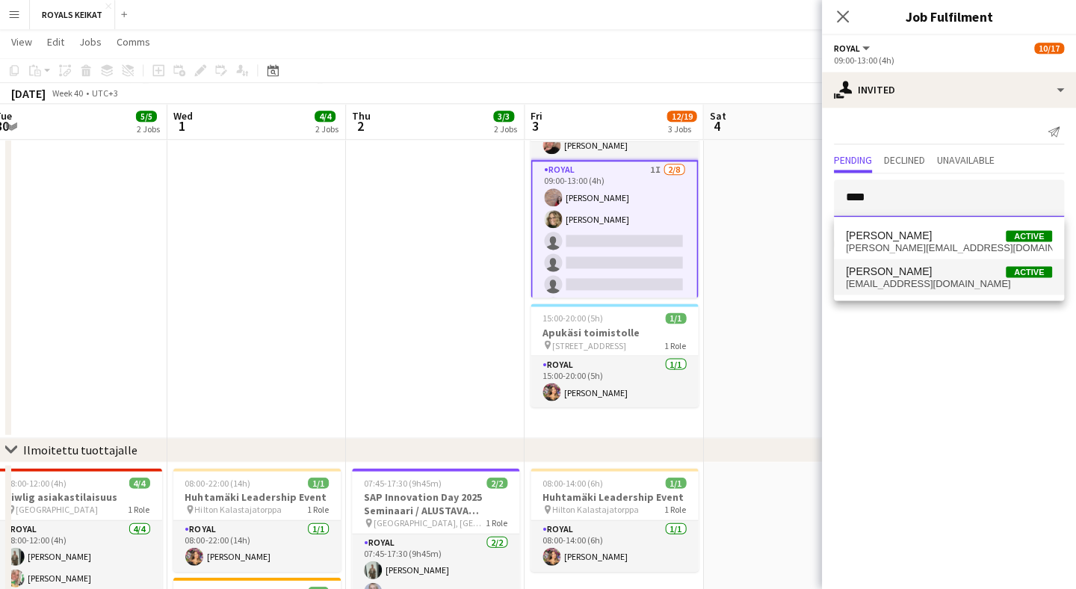
type input "****"
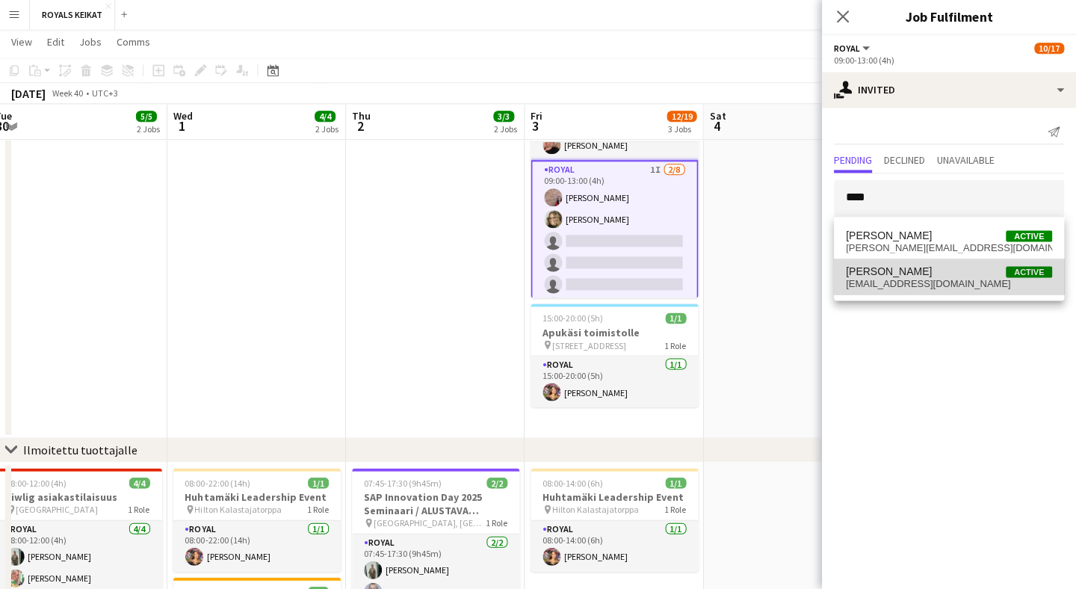
click at [919, 266] on span "[PERSON_NAME] Active" at bounding box center [949, 271] width 206 height 13
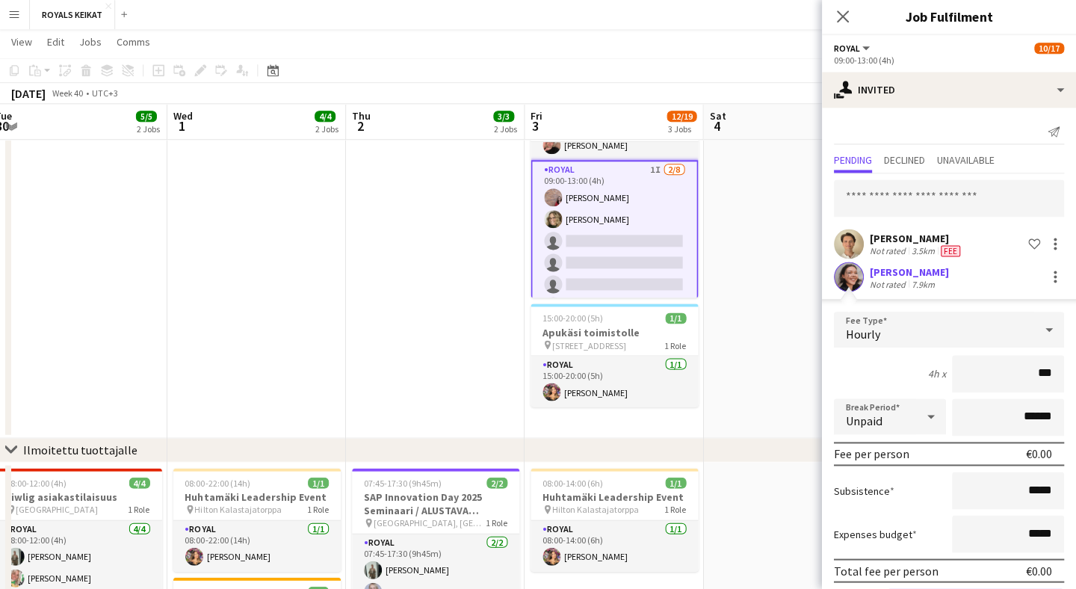
type input "**"
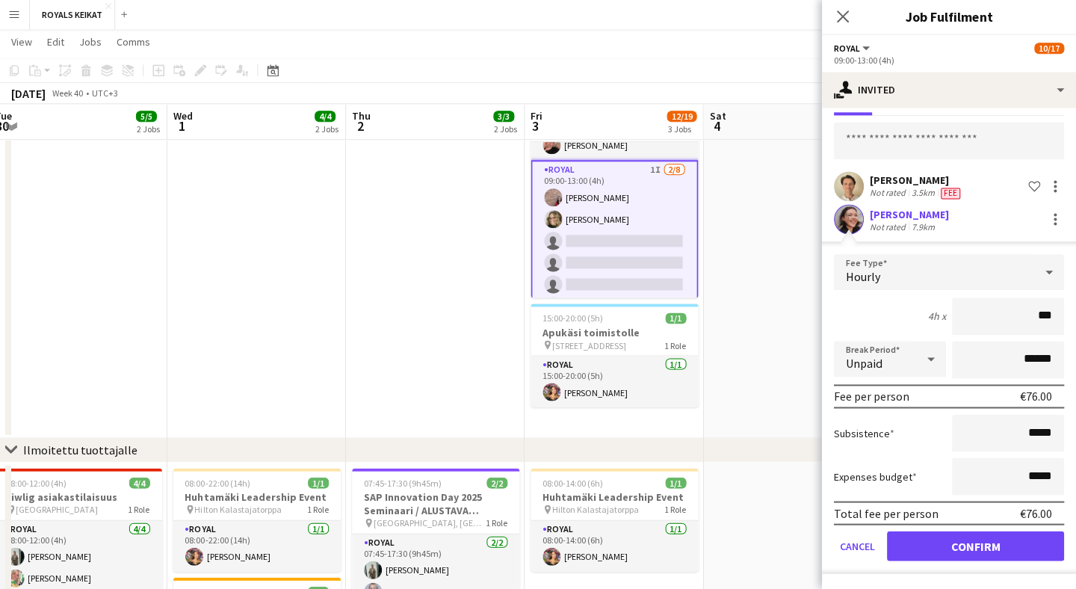
scroll to position [58, 0]
type input "***"
click at [943, 550] on button "Confirm" at bounding box center [975, 546] width 177 height 30
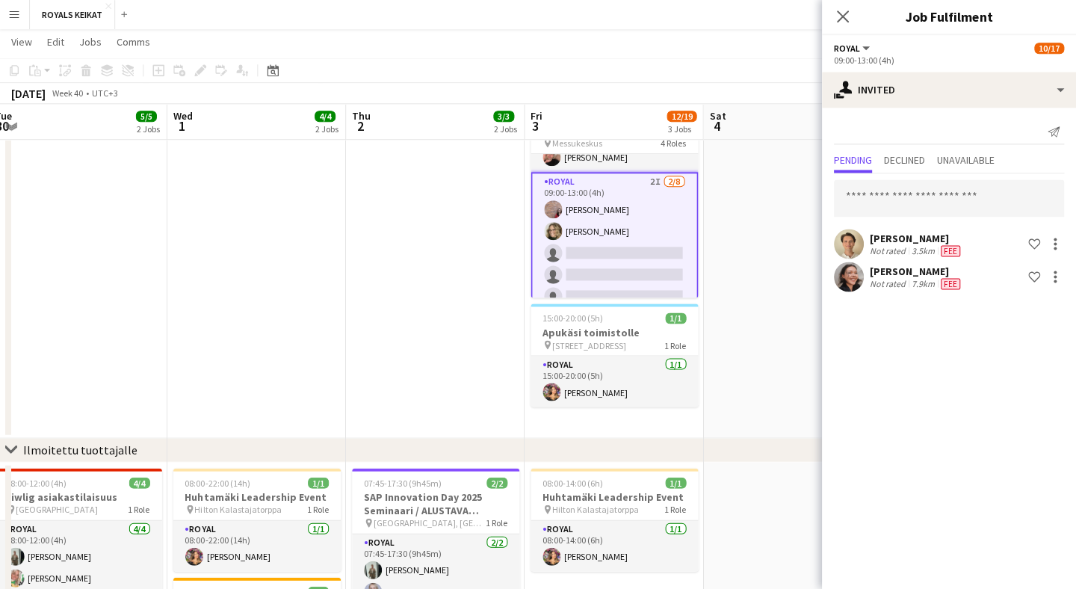
scroll to position [0, 0]
click at [839, 19] on icon at bounding box center [843, 17] width 14 height 14
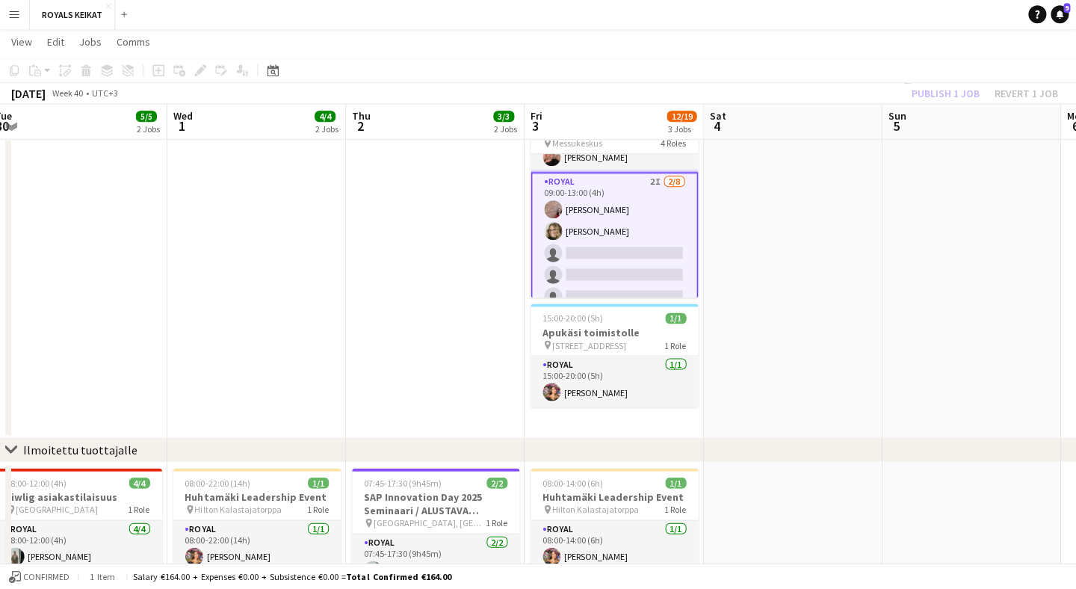
click at [961, 96] on div "Publish 1 job Revert 1 job" at bounding box center [985, 93] width 182 height 19
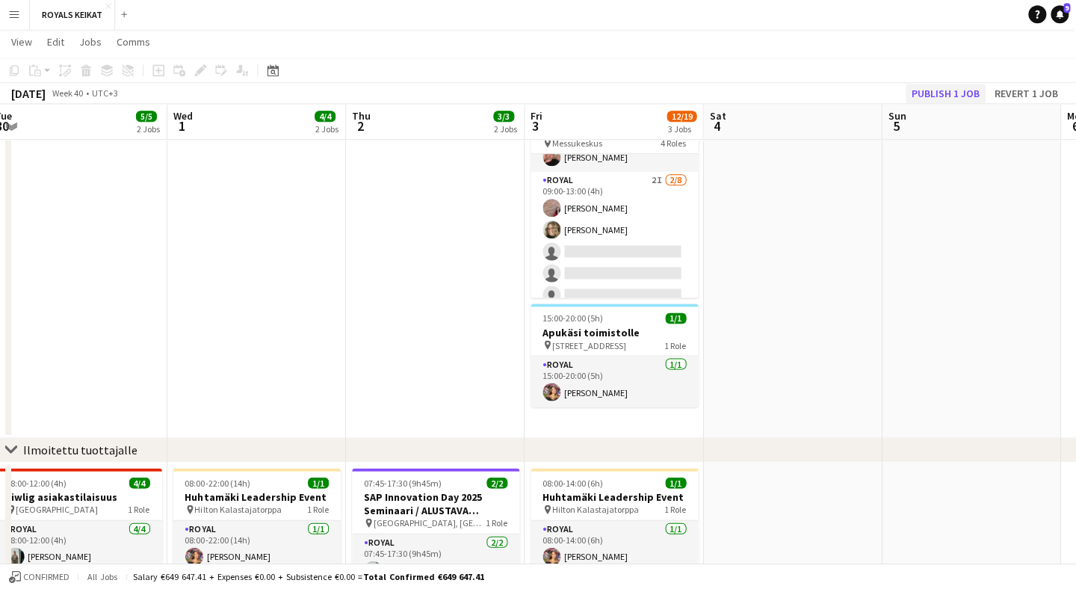
click at [963, 93] on button "Publish 1 job" at bounding box center [946, 93] width 80 height 19
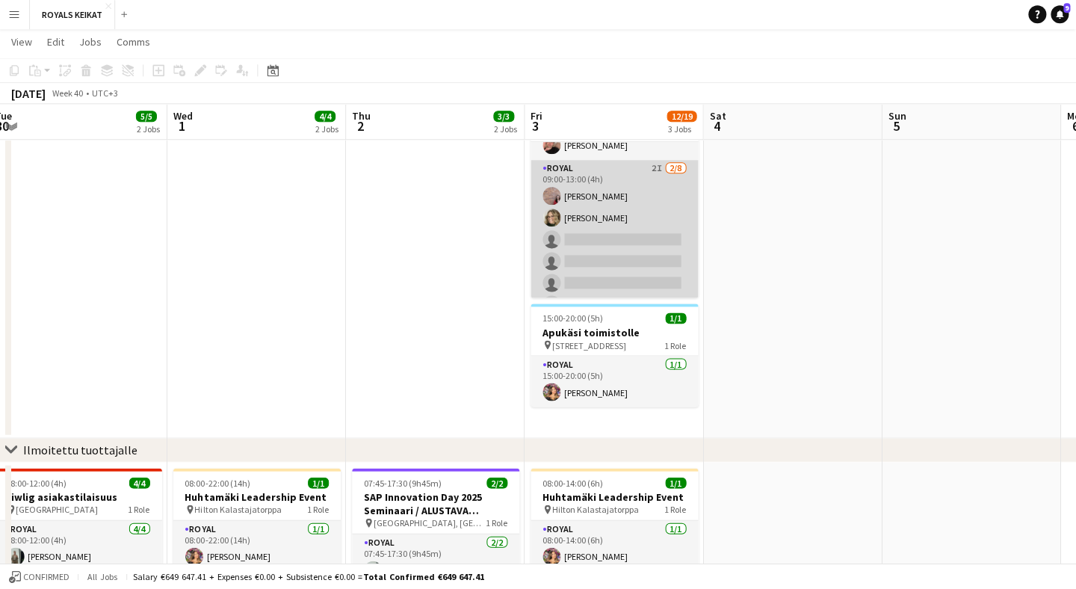
click at [647, 177] on app-card-role "Royal 2I [DATE] 09:00-13:00 (4h) [PERSON_NAME] Pauliina [PERSON_NAME] single-ne…" at bounding box center [614, 262] width 167 height 203
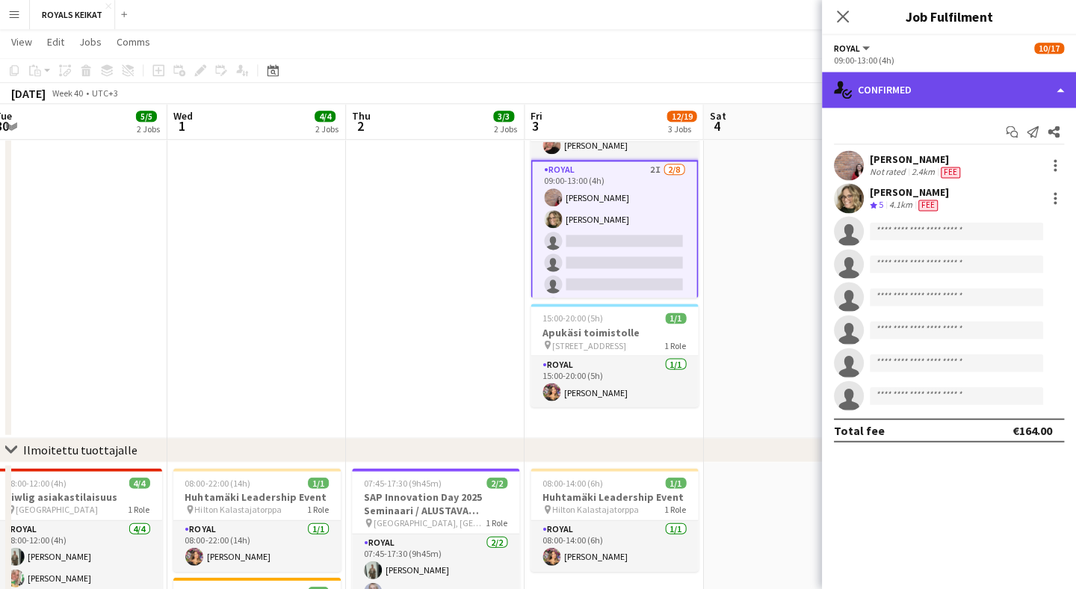
click at [950, 97] on div "single-neutral-actions-check-2 Confirmed" at bounding box center [949, 91] width 254 height 36
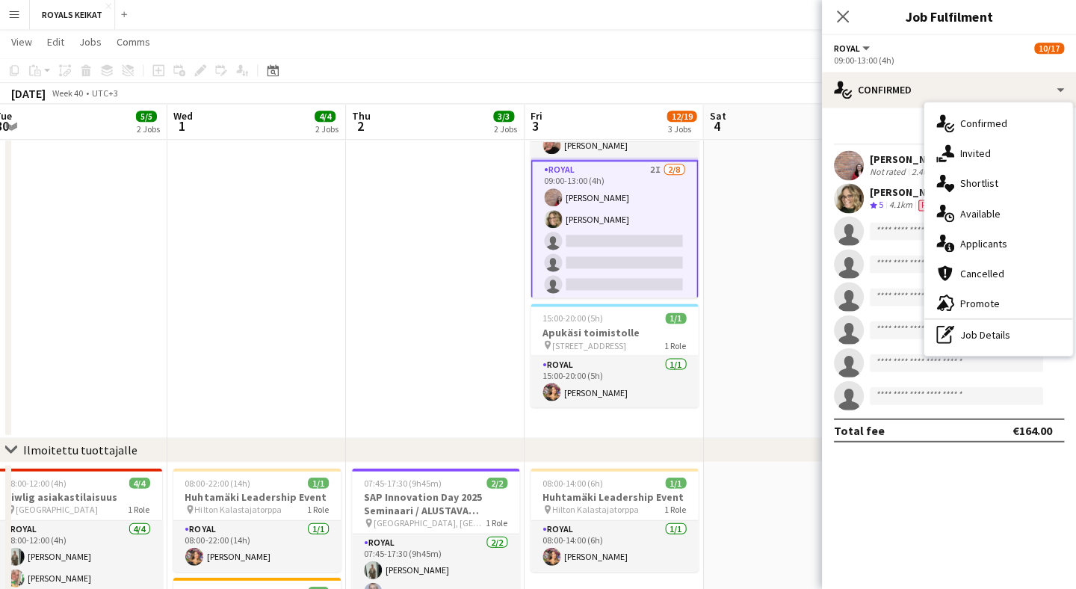
click at [980, 147] on span "Invited" at bounding box center [976, 153] width 31 height 13
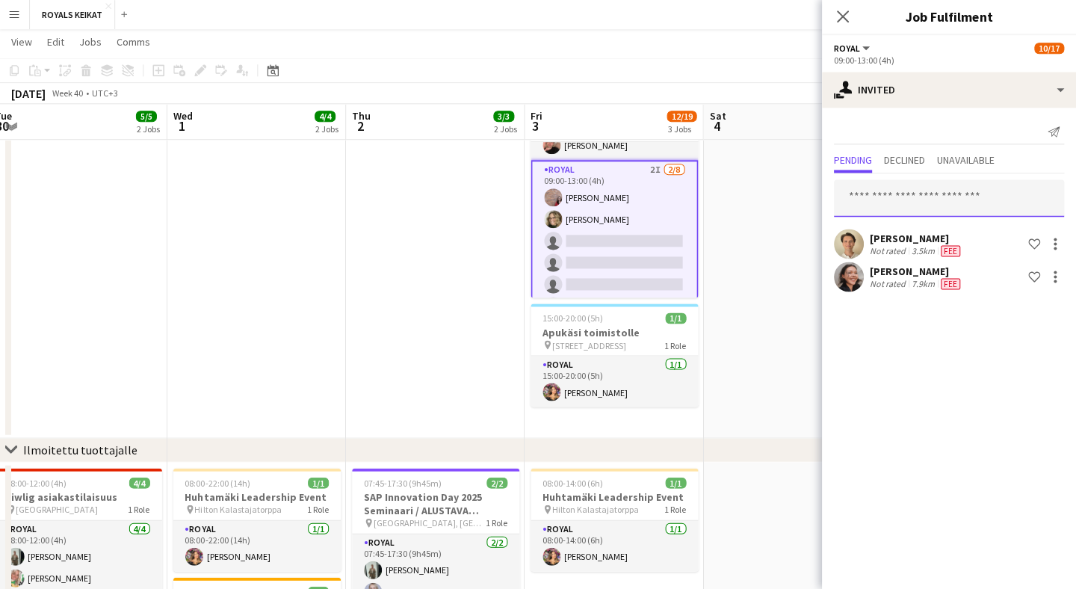
click at [961, 197] on input "text" at bounding box center [949, 198] width 230 height 37
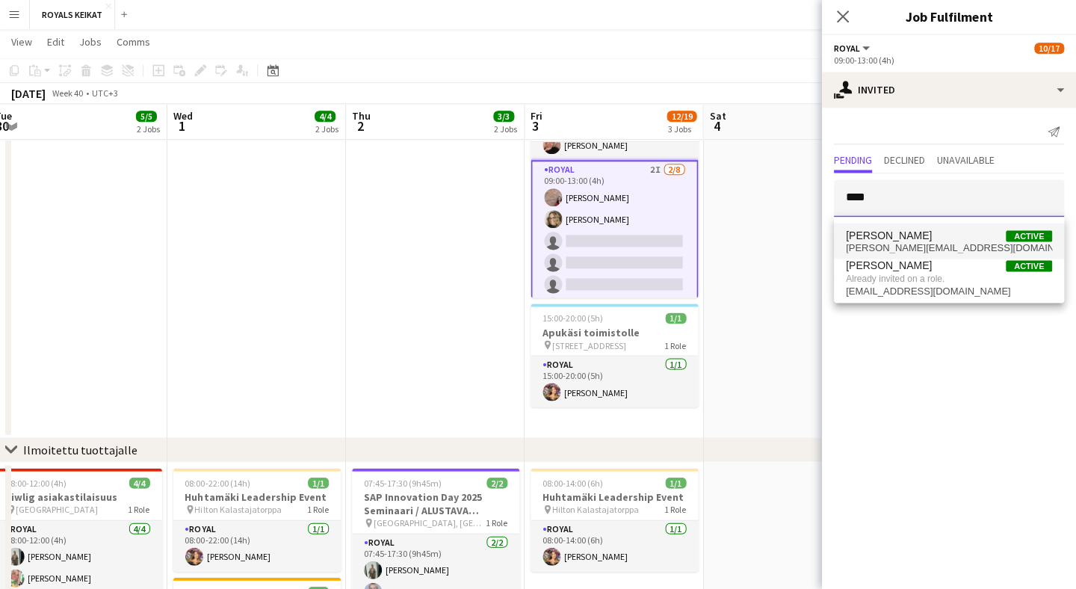
type input "****"
click at [953, 246] on span "[PERSON_NAME][EMAIL_ADDRESS][DOMAIN_NAME]" at bounding box center [949, 248] width 206 height 12
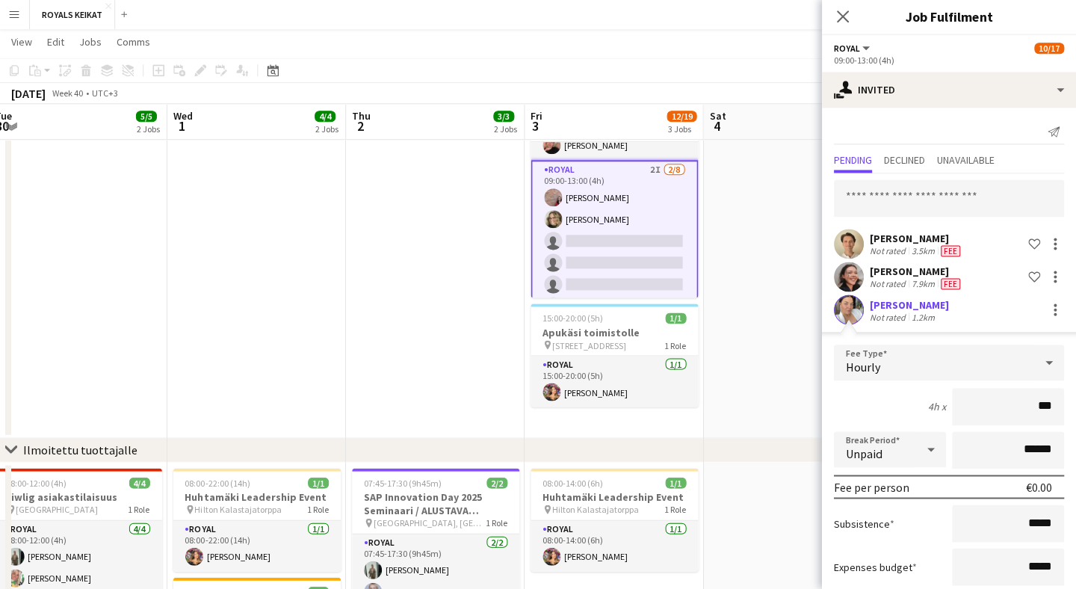
type input "**"
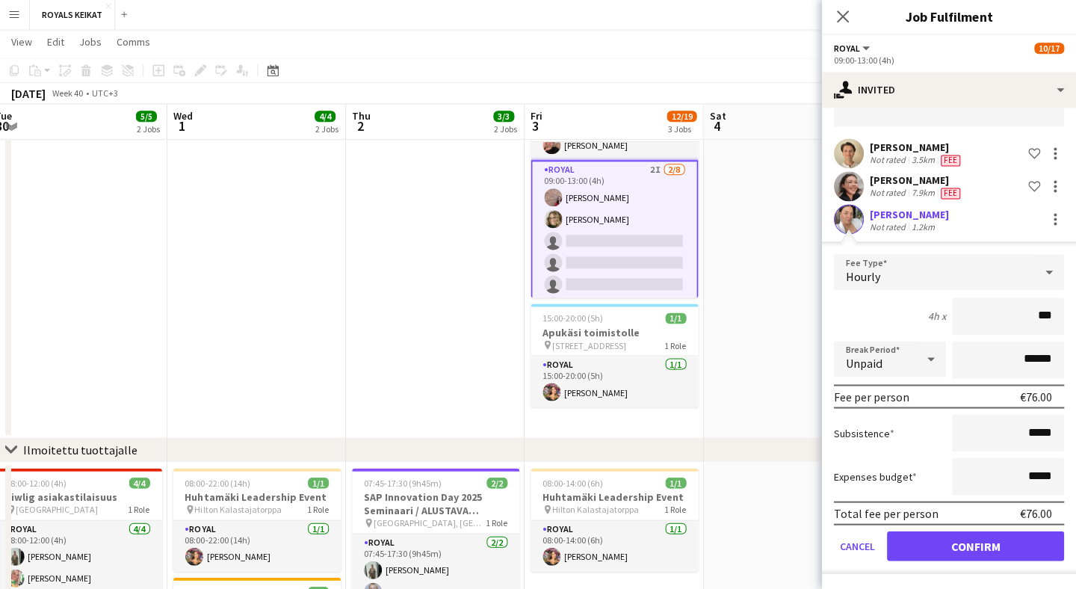
scroll to position [90, 0]
type input "***"
click at [953, 553] on button "Confirm" at bounding box center [975, 546] width 177 height 30
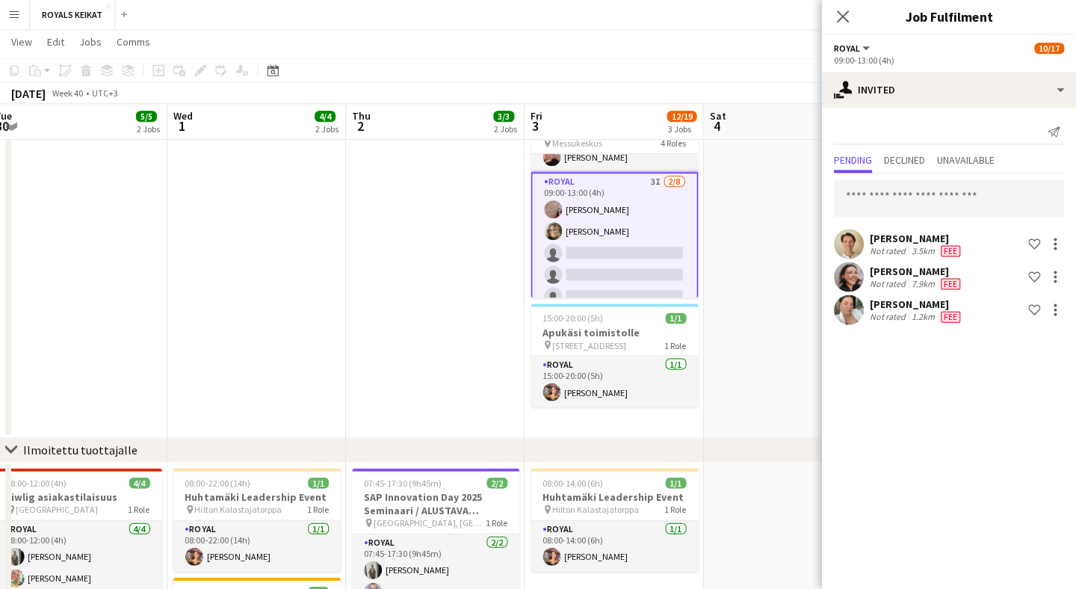
scroll to position [0, 0]
click at [845, 11] on icon "Close pop-in" at bounding box center [843, 17] width 14 height 14
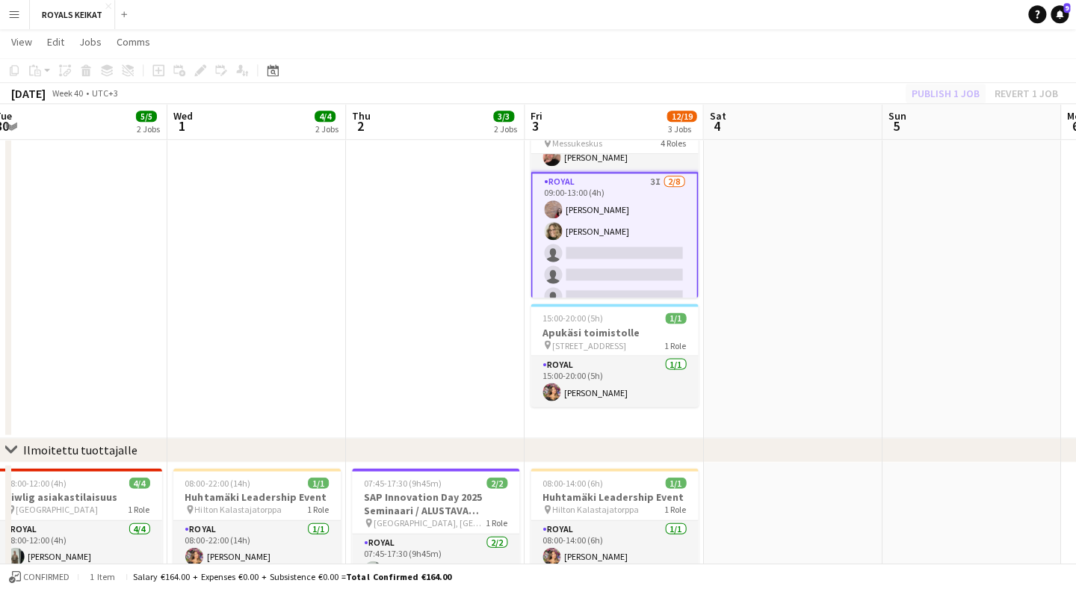
click at [961, 96] on div "Publish 1 job Revert 1 job" at bounding box center [985, 93] width 182 height 19
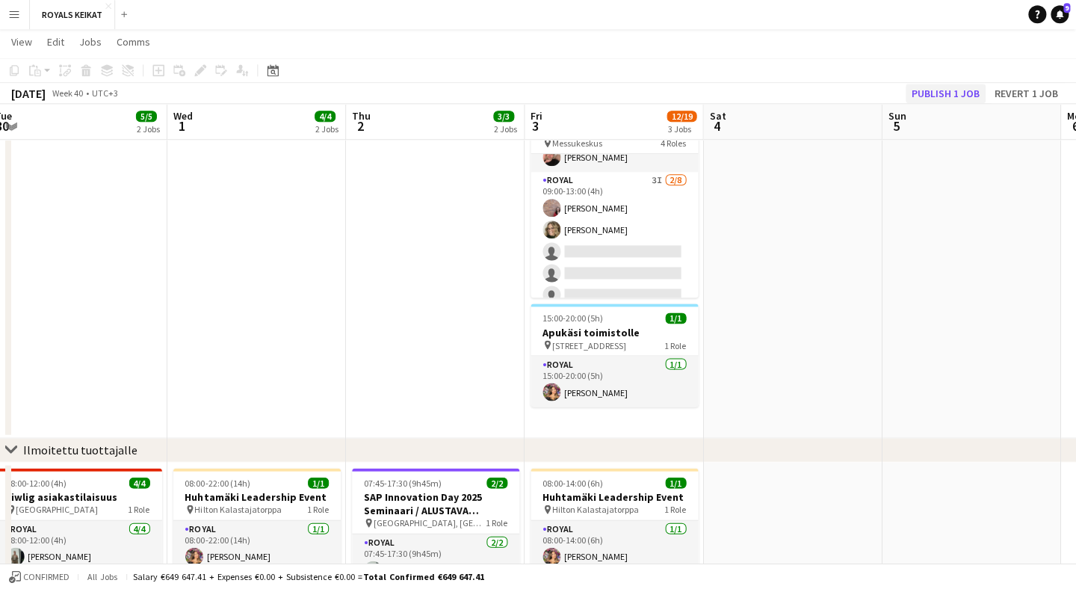
click at [961, 96] on button "Publish 1 job" at bounding box center [946, 93] width 80 height 19
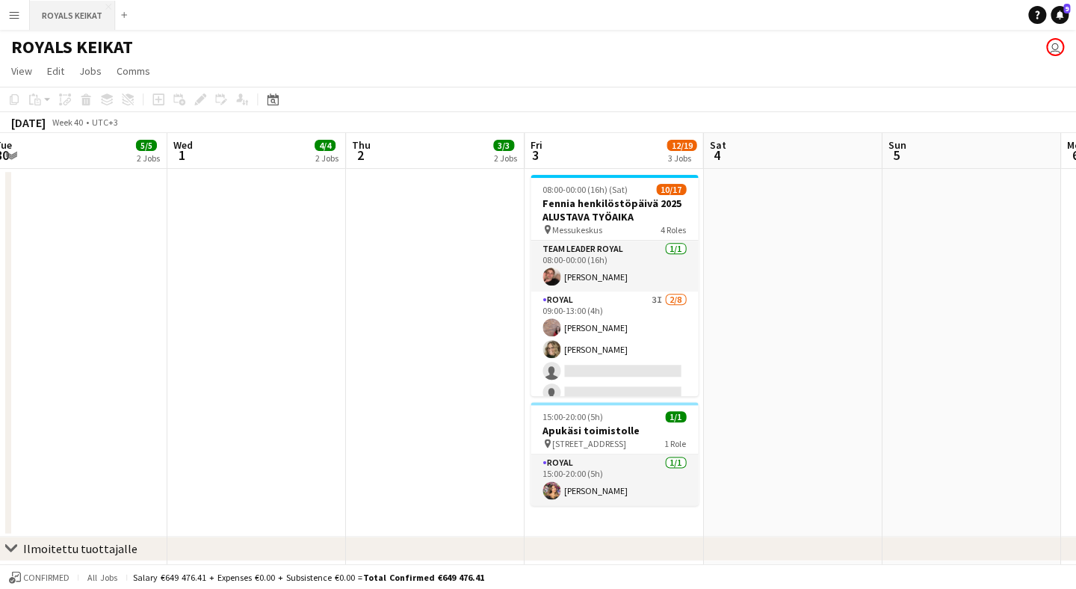
click at [82, 16] on button "ROYALS KEIKAT Close" at bounding box center [73, 15] width 85 height 29
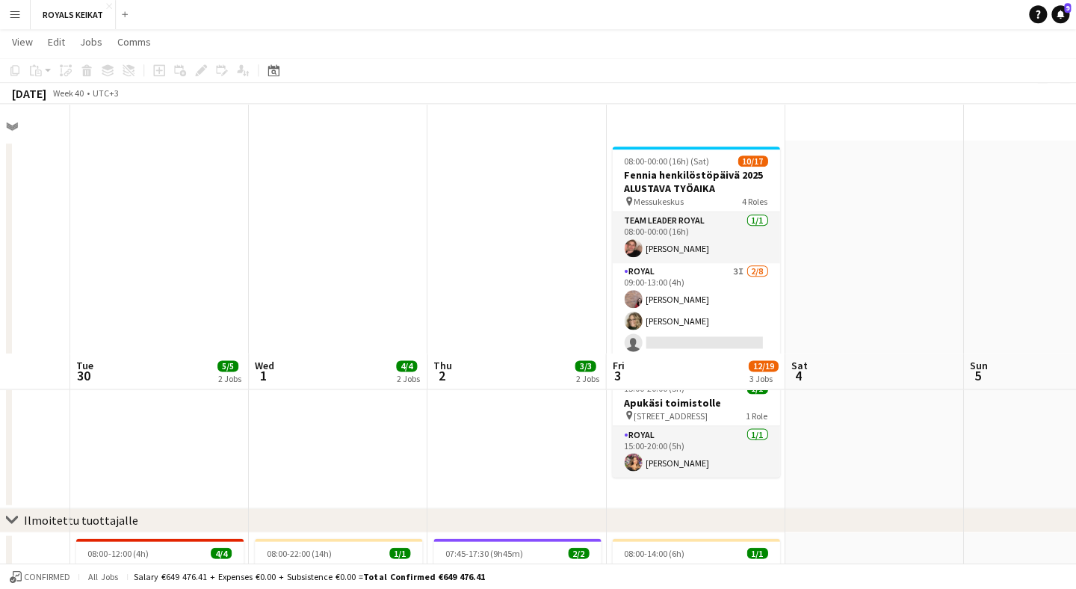
scroll to position [367, 0]
